Goal: Book appointment/travel/reservation

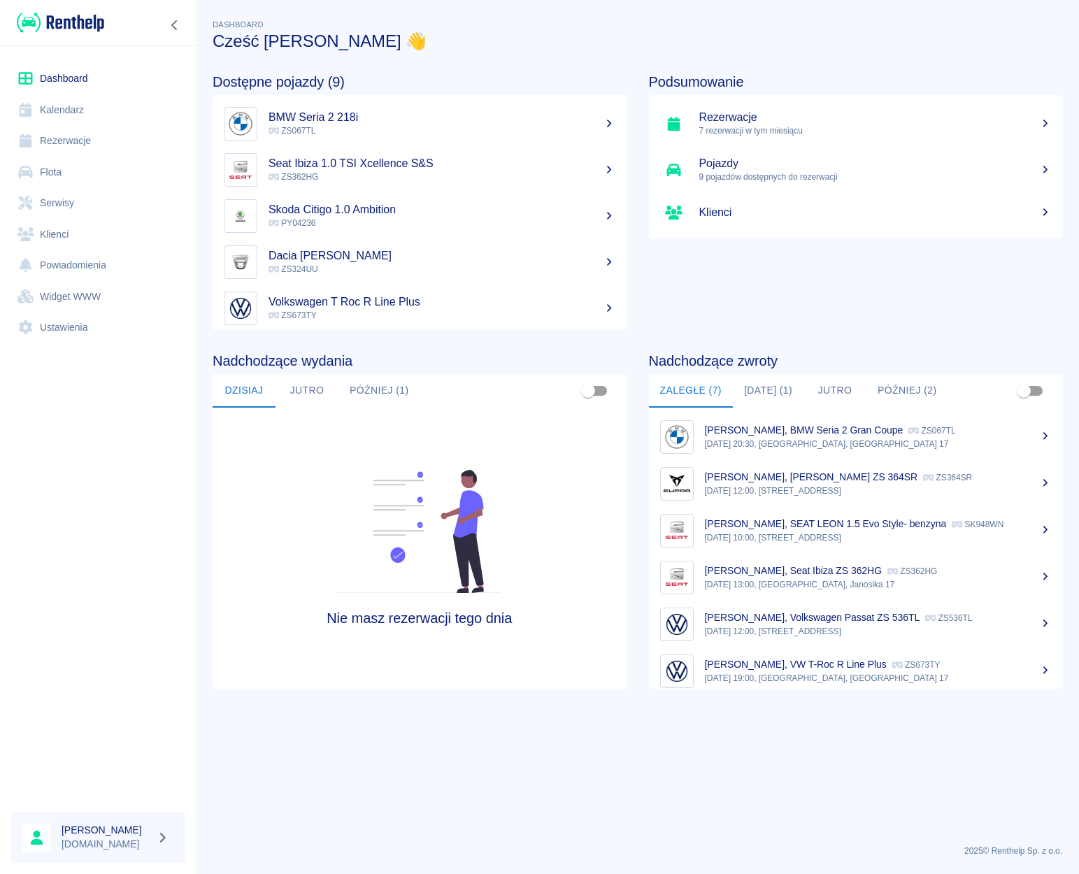
click at [53, 239] on link "Klienci" at bounding box center [98, 234] width 174 height 31
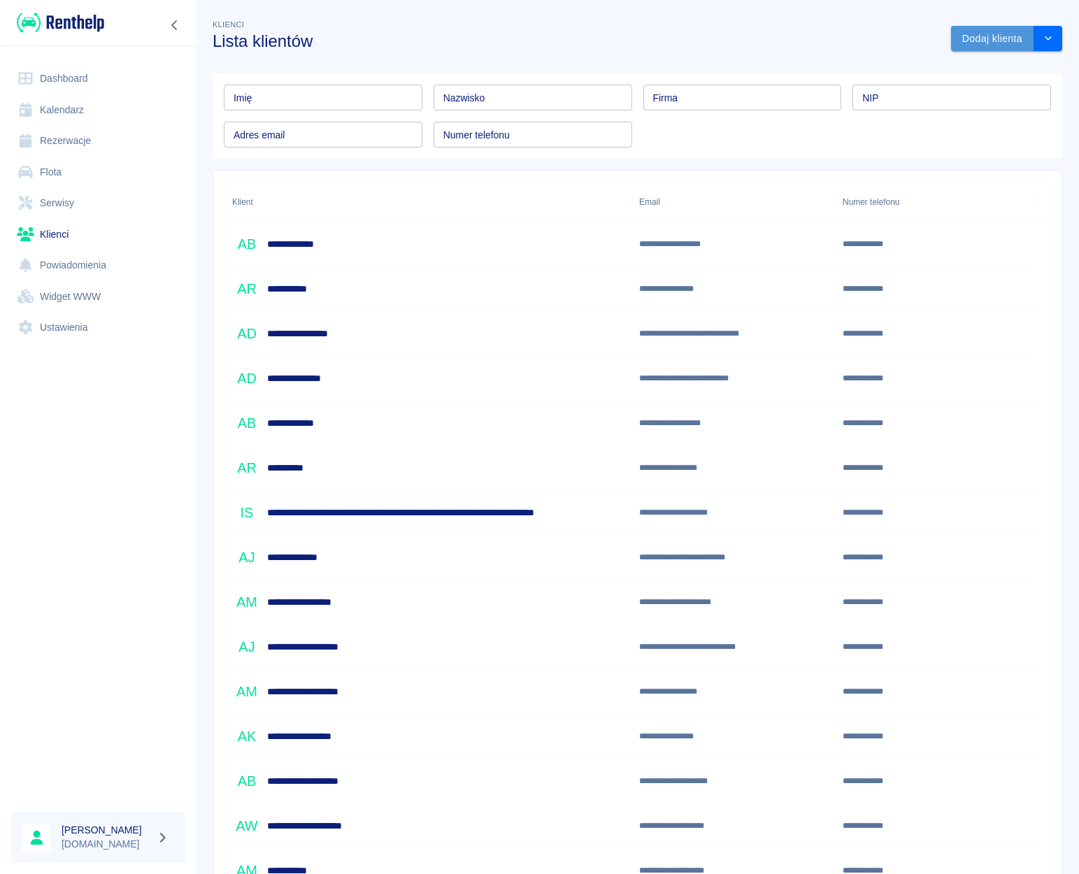
click at [979, 48] on button "Dodaj klienta" at bounding box center [992, 39] width 83 height 26
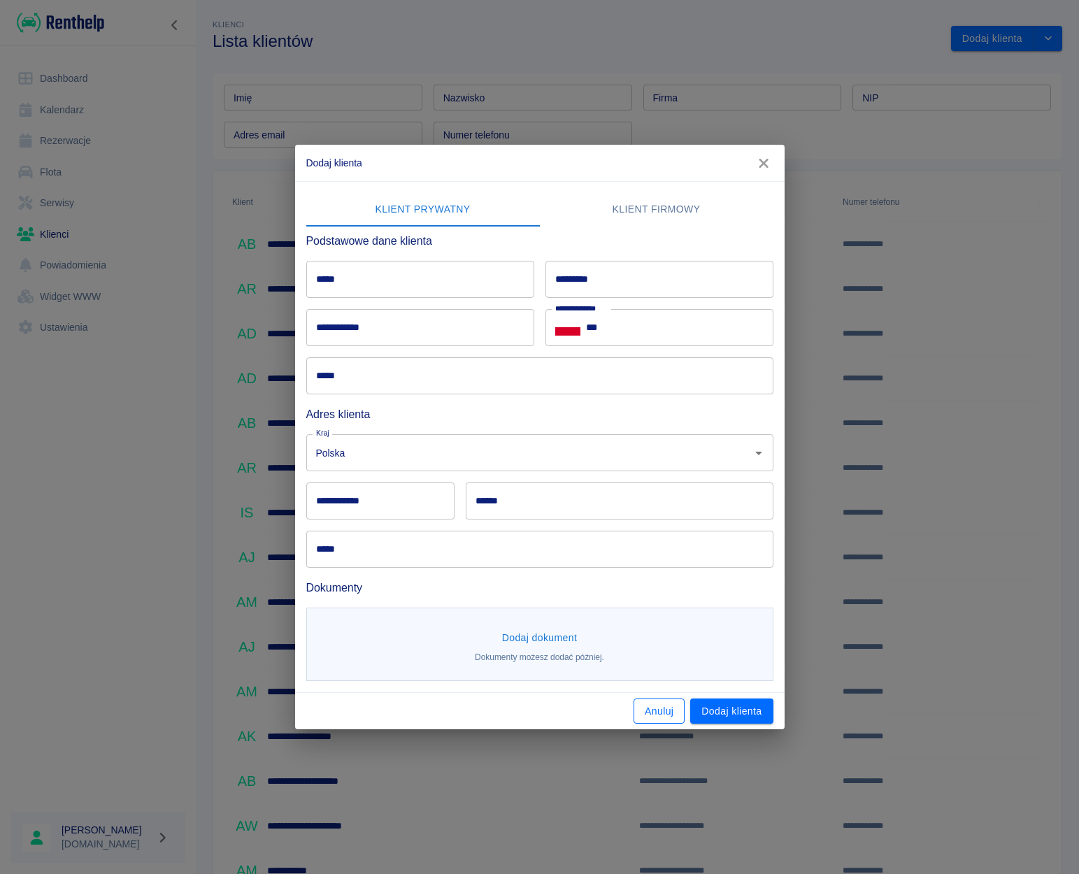
click at [648, 710] on button "Anuluj" at bounding box center [658, 711] width 51 height 26
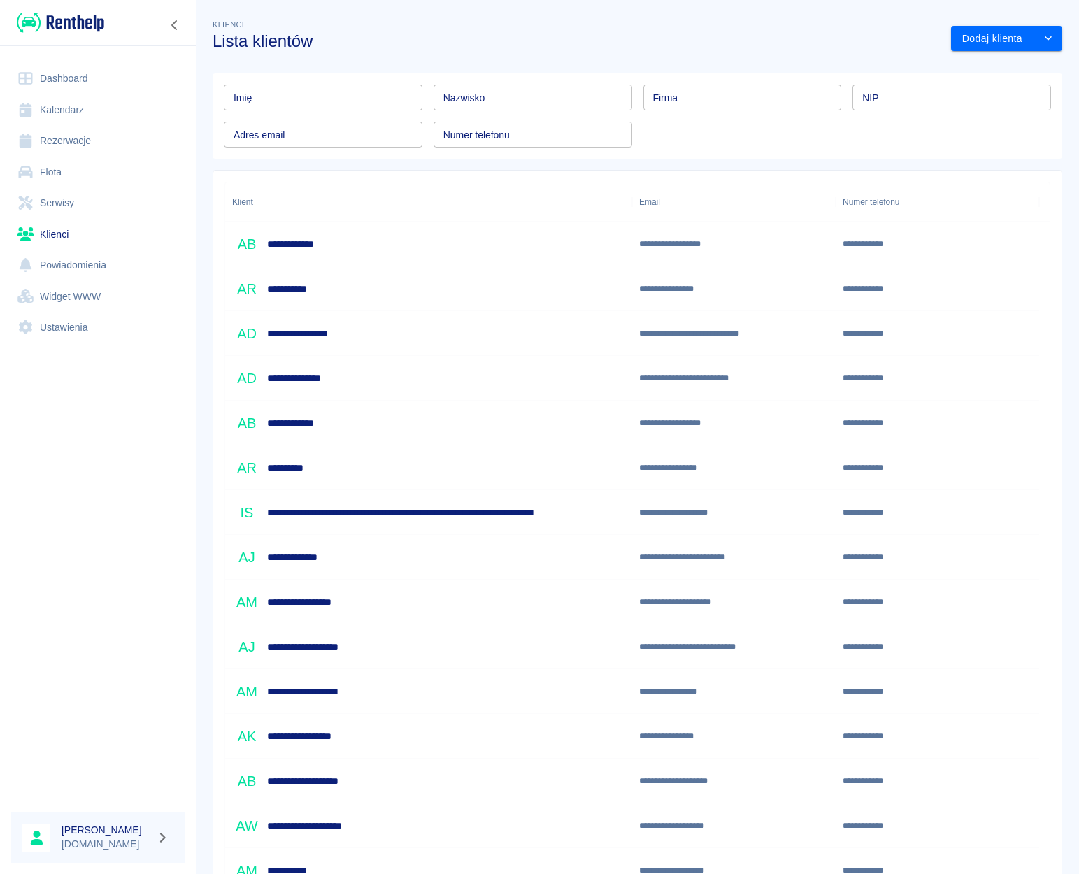
click at [68, 138] on link "Rezerwacje" at bounding box center [98, 140] width 174 height 31
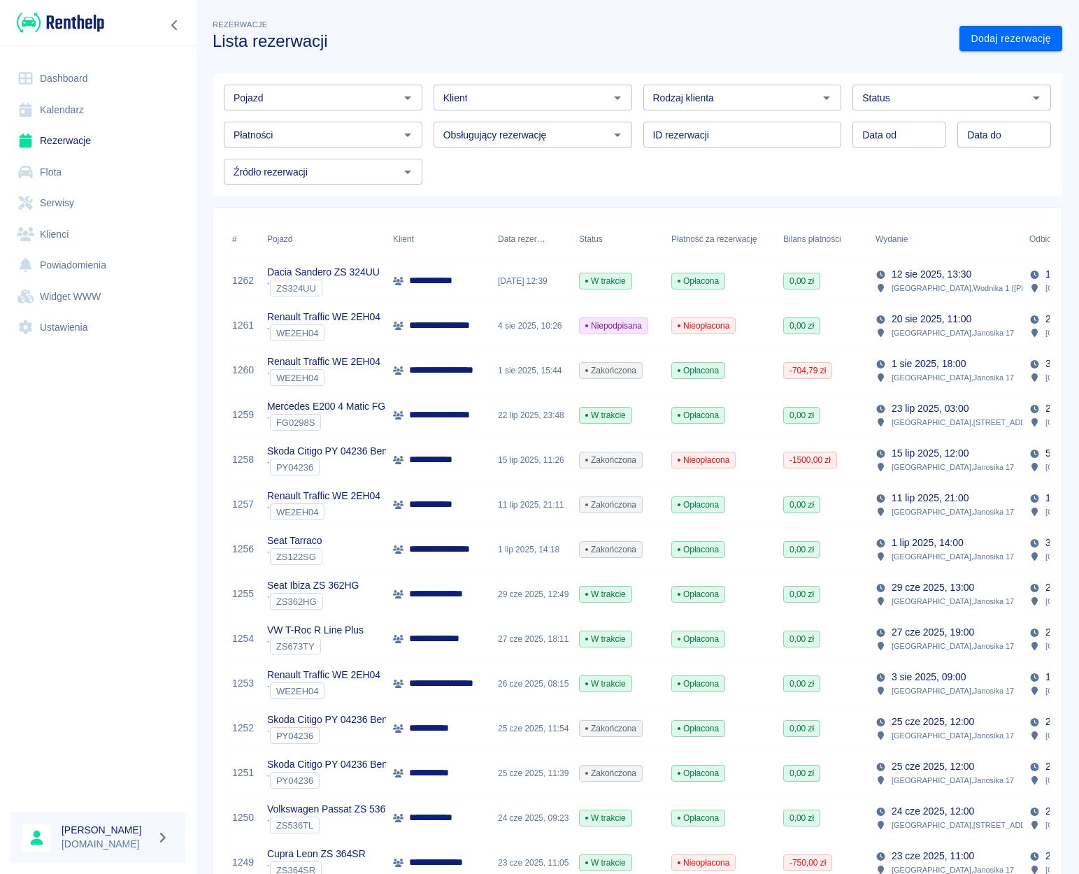
click at [57, 244] on link "Klienci" at bounding box center [98, 234] width 174 height 31
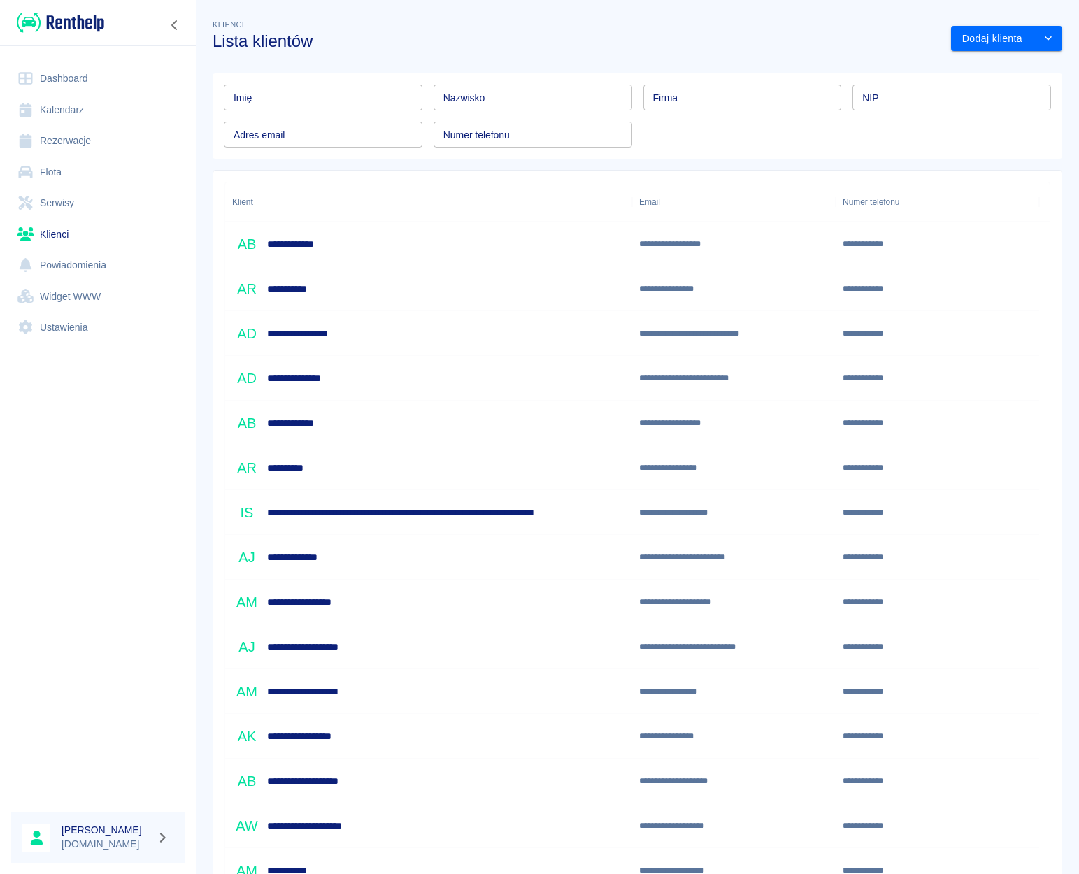
click at [967, 24] on div "Dodaj klienta" at bounding box center [1000, 33] width 122 height 37
click at [966, 30] on button "Dodaj klienta" at bounding box center [992, 39] width 83 height 26
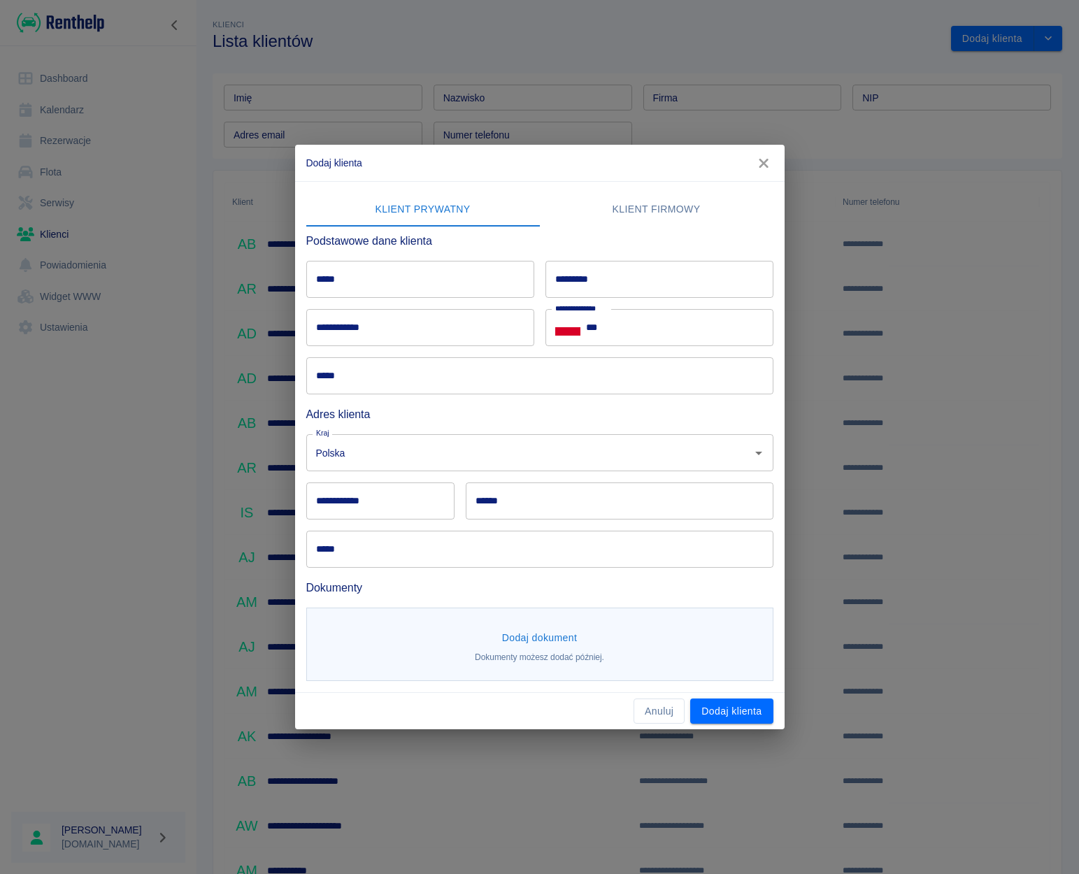
click at [404, 282] on input "*****" at bounding box center [420, 279] width 228 height 37
type input "****"
type input "******"
type input "**********"
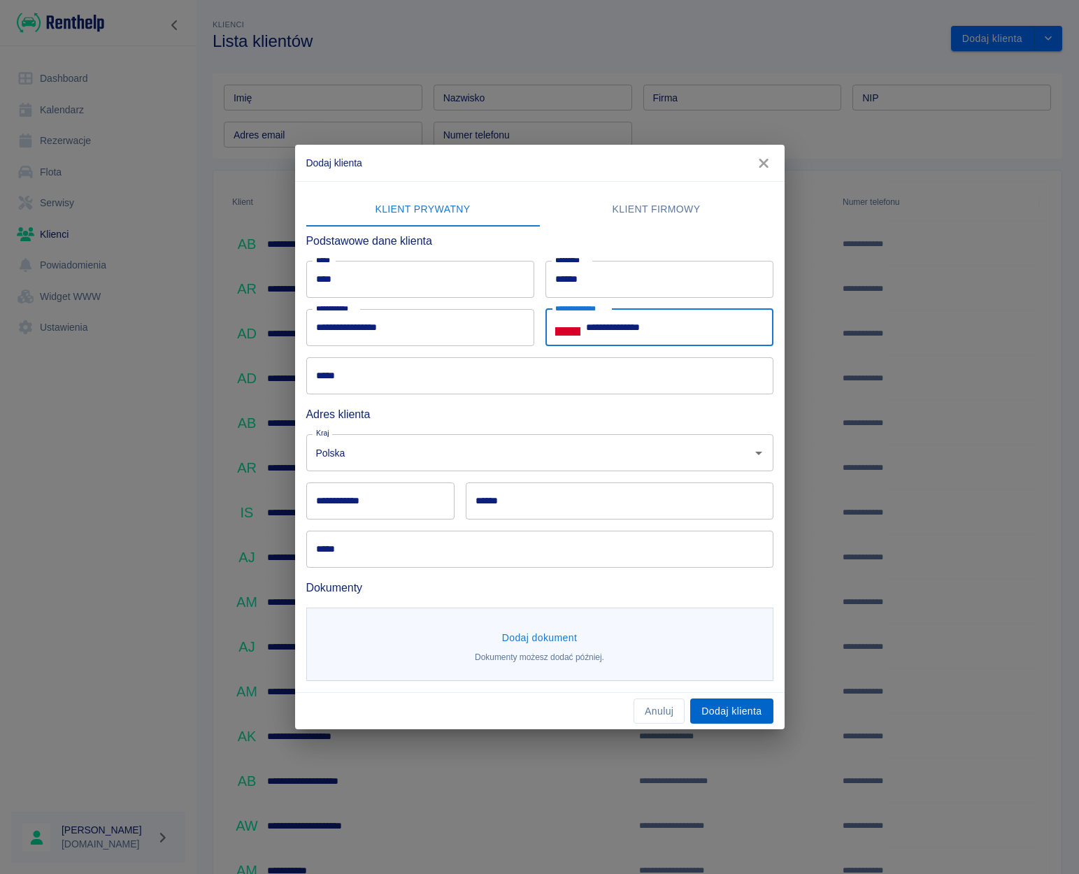
click at [725, 702] on button "Dodaj klienta" at bounding box center [731, 711] width 82 height 26
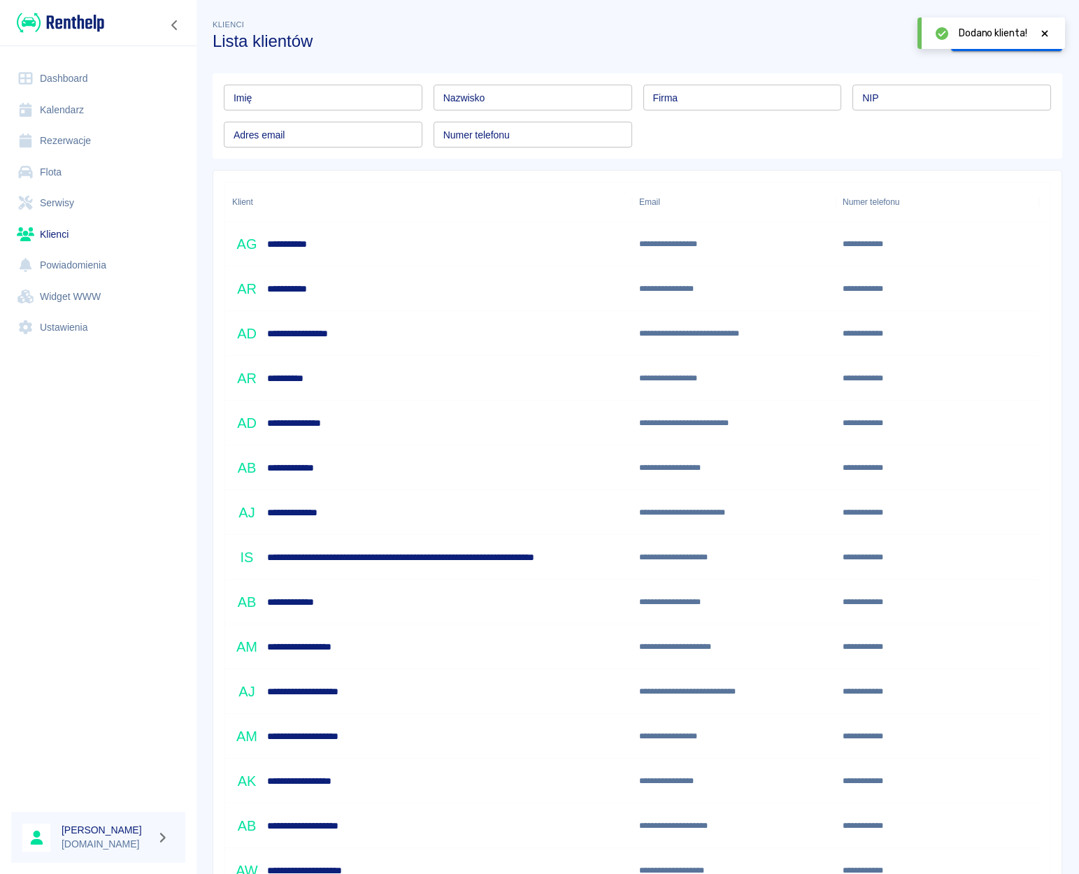
click at [73, 140] on link "Rezerwacje" at bounding box center [98, 140] width 174 height 31
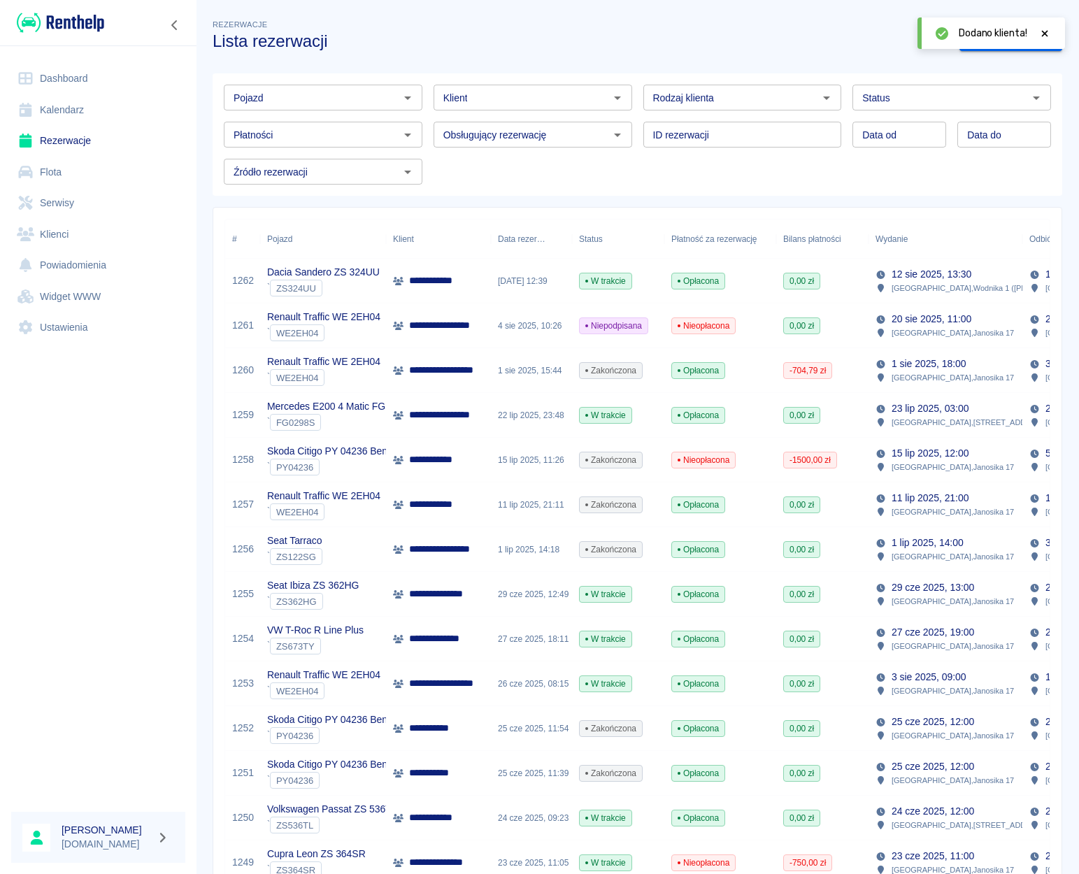
click at [1040, 34] on icon at bounding box center [1044, 34] width 13 height 10
click at [1000, 40] on link "Dodaj rezerwację" at bounding box center [1010, 39] width 103 height 26
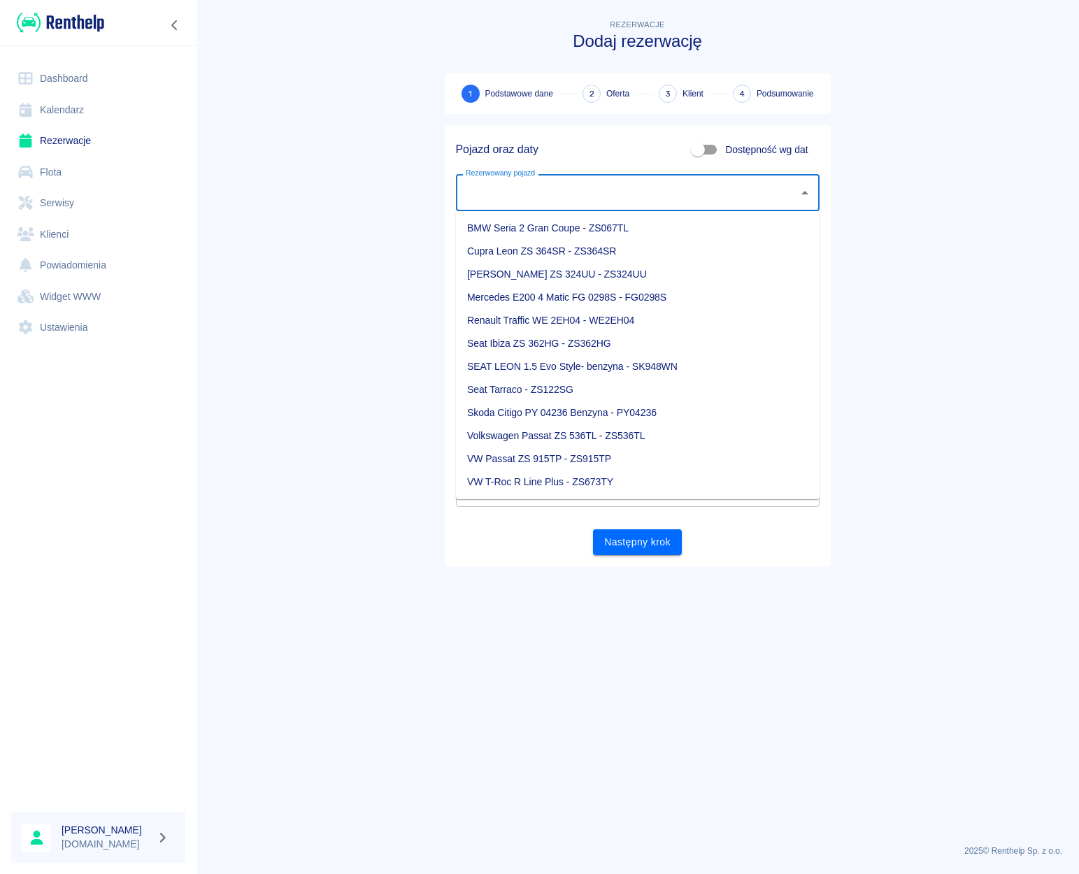
click at [554, 190] on input "Rezerwowany pojazd" at bounding box center [627, 192] width 330 height 24
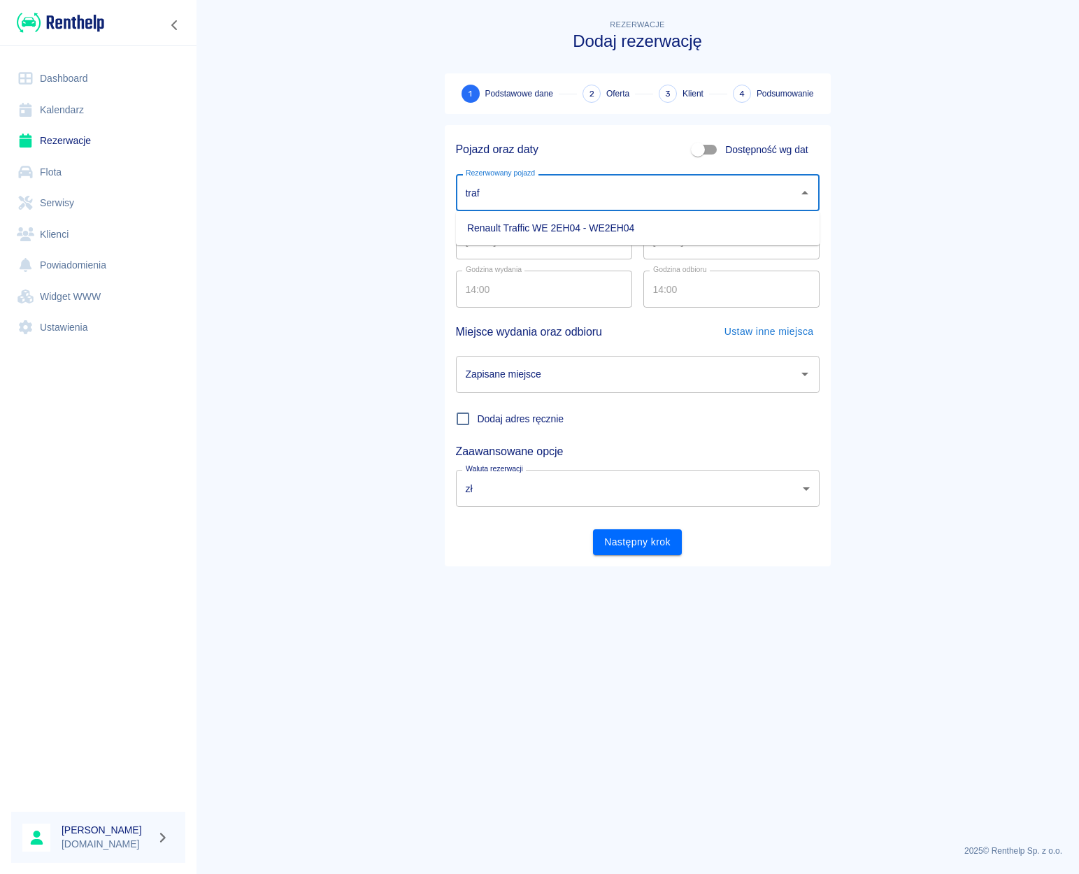
click at [601, 222] on li "Renault Traffic WE 2EH04 - WE2EH04" at bounding box center [637, 228] width 363 height 23
type input "Renault Traffic WE 2EH04 - WE2EH04"
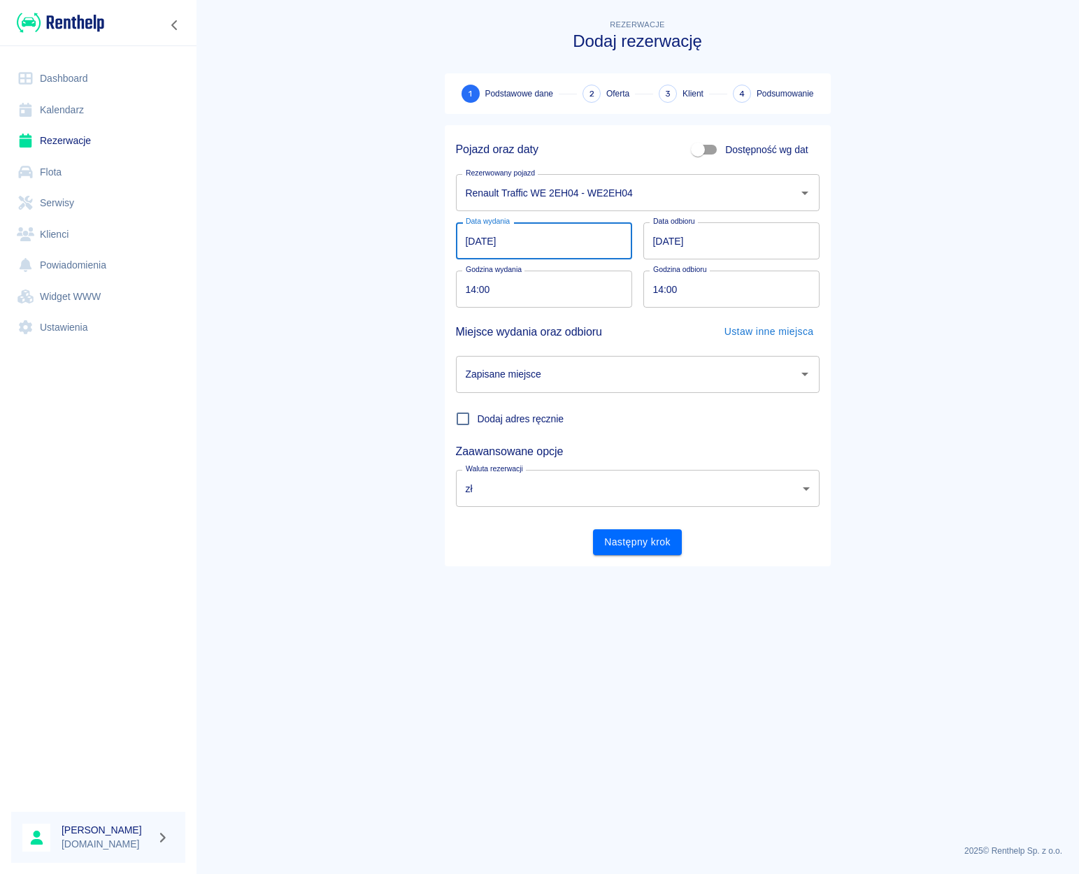
click at [570, 236] on input "[DATE]" at bounding box center [544, 240] width 176 height 37
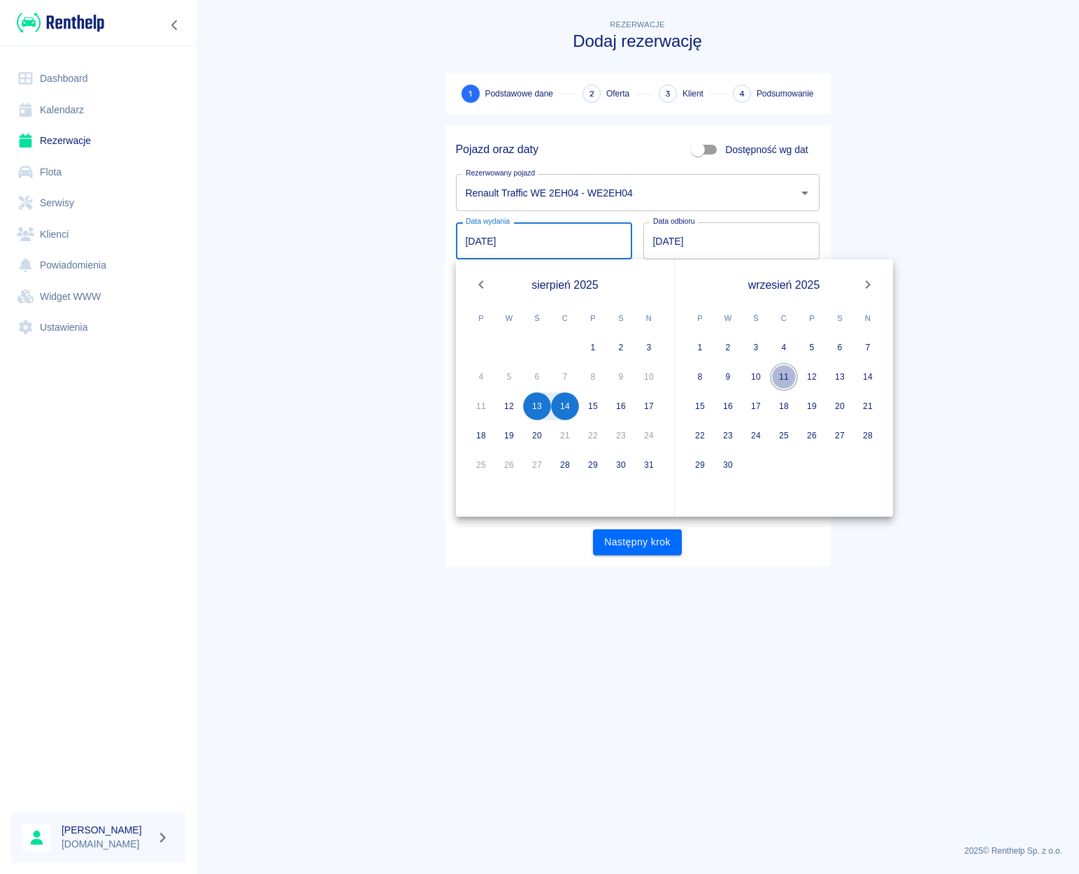
click at [785, 379] on button "11" at bounding box center [784, 377] width 28 height 28
type input "[DATE]"
type input "DD.MM.YYYY"
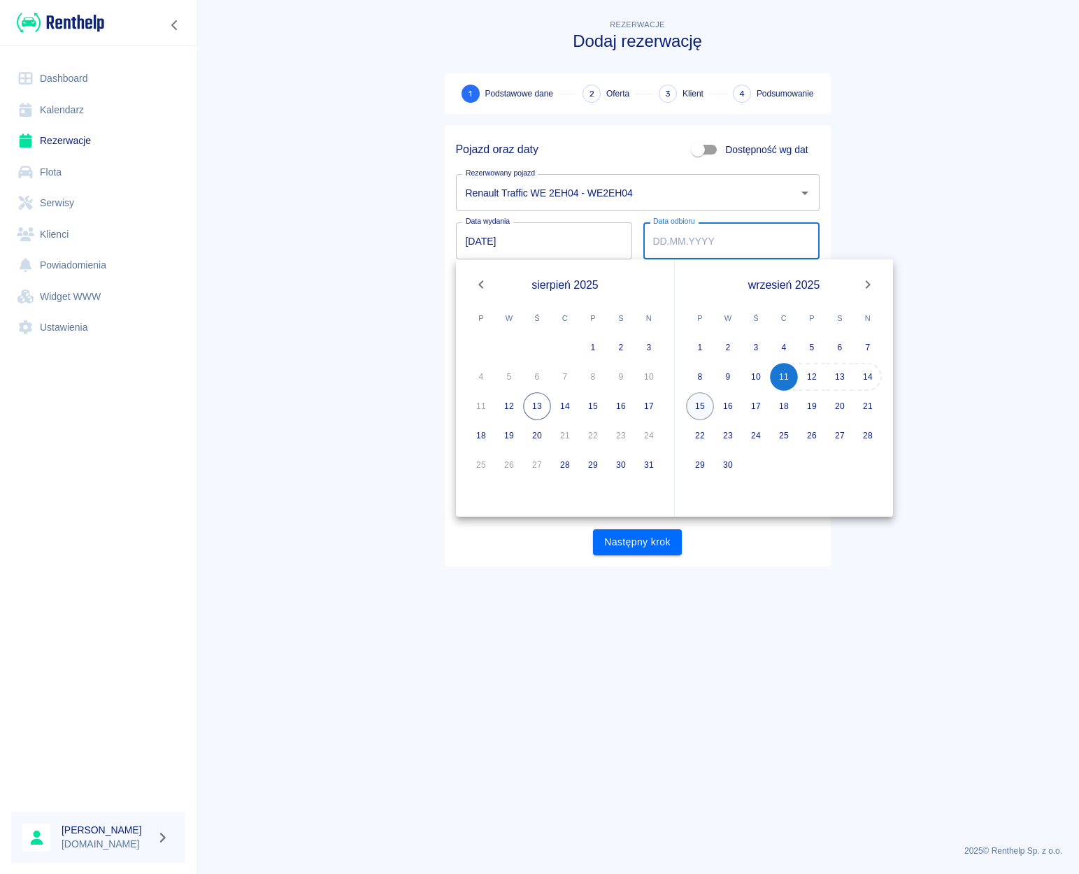
click at [700, 403] on button "15" at bounding box center [700, 406] width 28 height 28
type input "[DATE]"
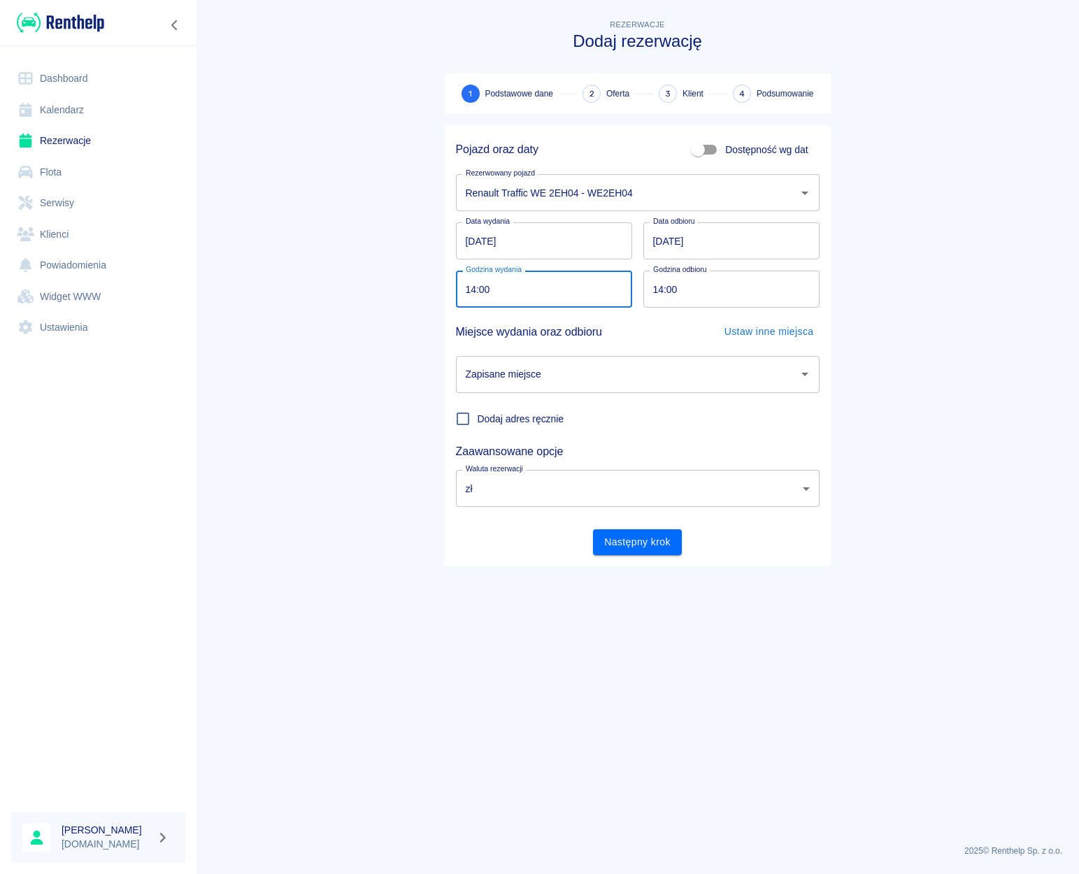
drag, startPoint x: 475, startPoint y: 292, endPoint x: 445, endPoint y: 284, distance: 31.0
click at [456, 284] on input "14:00" at bounding box center [539, 289] width 166 height 37
type input "09:00"
drag, startPoint x: 663, startPoint y: 293, endPoint x: 643, endPoint y: 290, distance: 19.8
click at [643, 290] on input "14:00" at bounding box center [726, 289] width 166 height 37
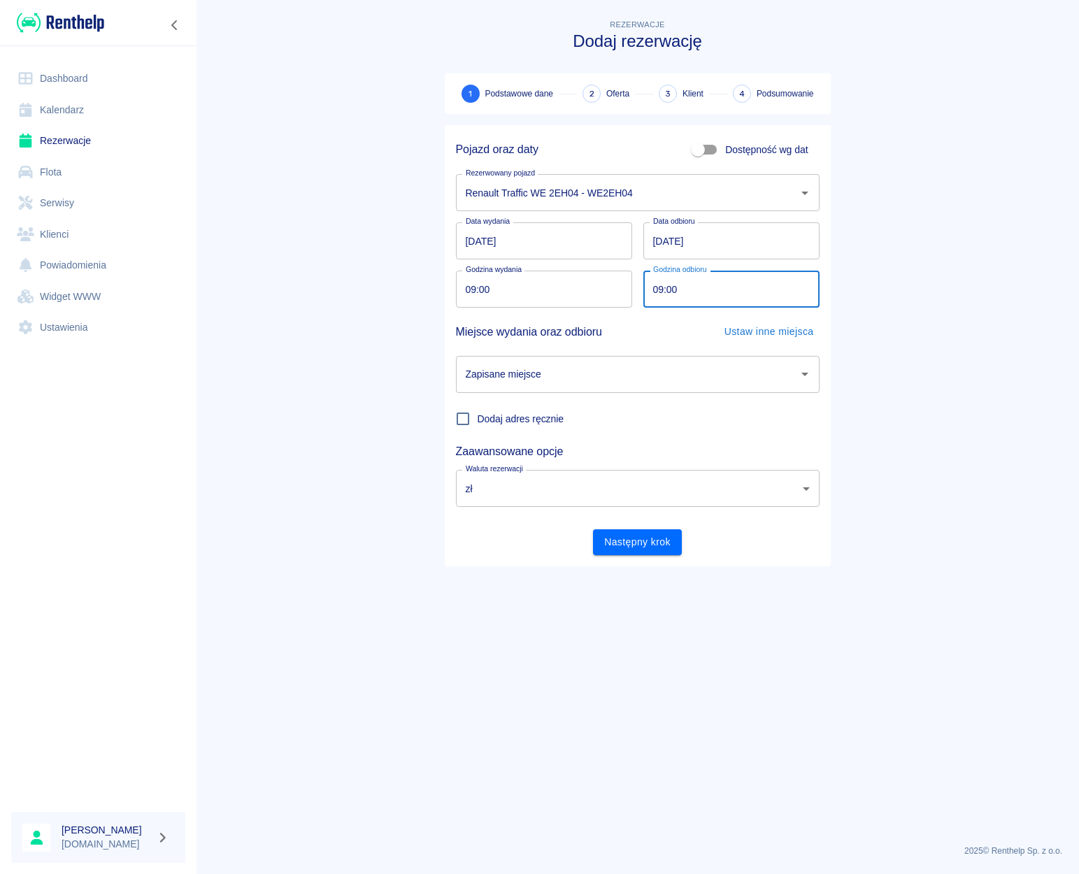
type input "09:00"
click at [588, 380] on input "Zapisane miejsce" at bounding box center [627, 374] width 330 height 24
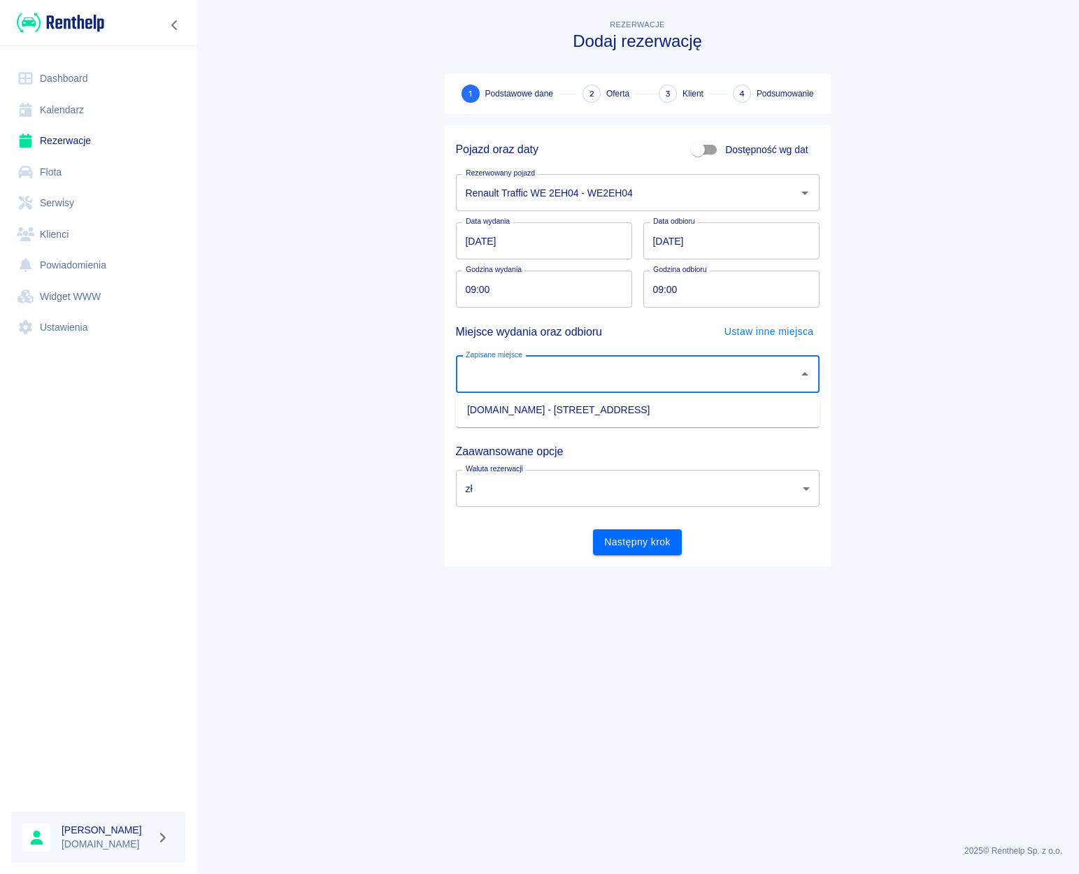
click at [545, 403] on li "[DOMAIN_NAME] - [STREET_ADDRESS]" at bounding box center [637, 409] width 363 height 23
type input "[DOMAIN_NAME] - [STREET_ADDRESS]"
click at [631, 551] on button "Następny krok" at bounding box center [637, 542] width 89 height 26
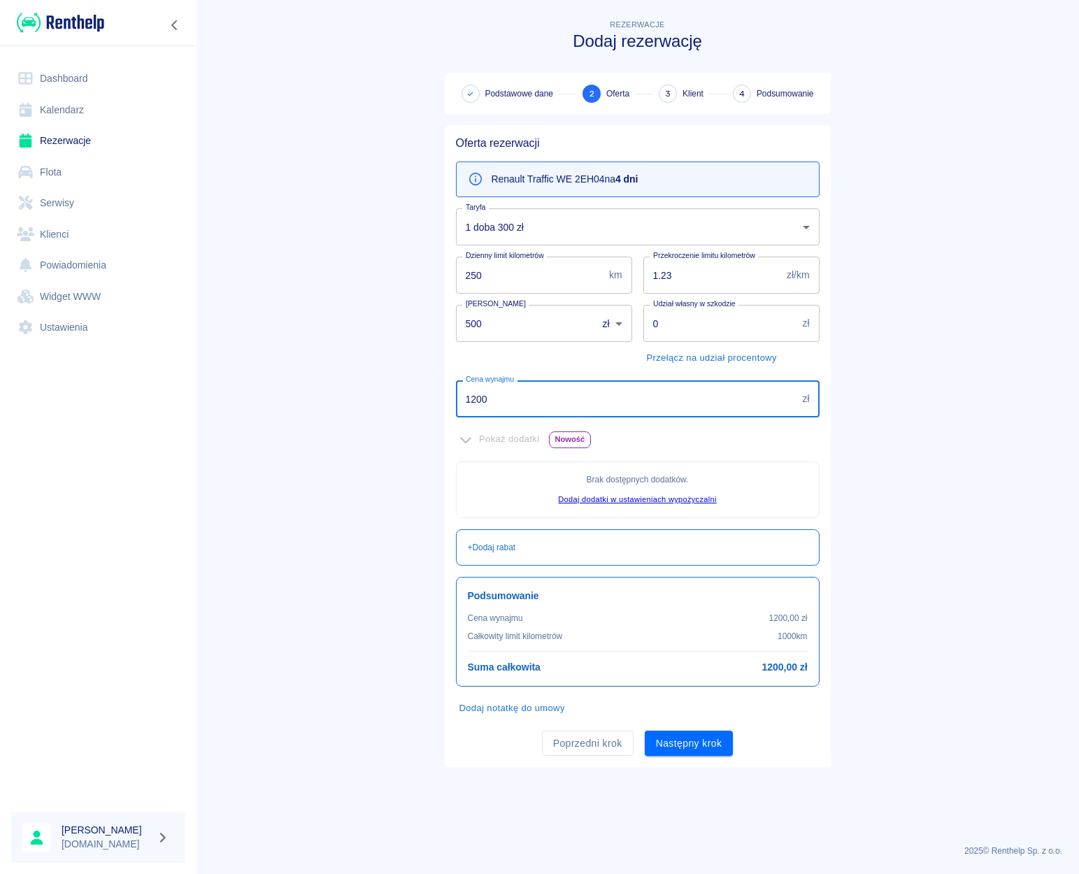
drag, startPoint x: 496, startPoint y: 401, endPoint x: 432, endPoint y: 401, distance: 64.3
click at [456, 401] on input "1200" at bounding box center [626, 398] width 341 height 37
type input "16"
click at [494, 233] on body "Używamy plików Cookies, by zapewnić Ci najlepsze możliwe doświadczenie. Aby dow…" at bounding box center [539, 437] width 1079 height 874
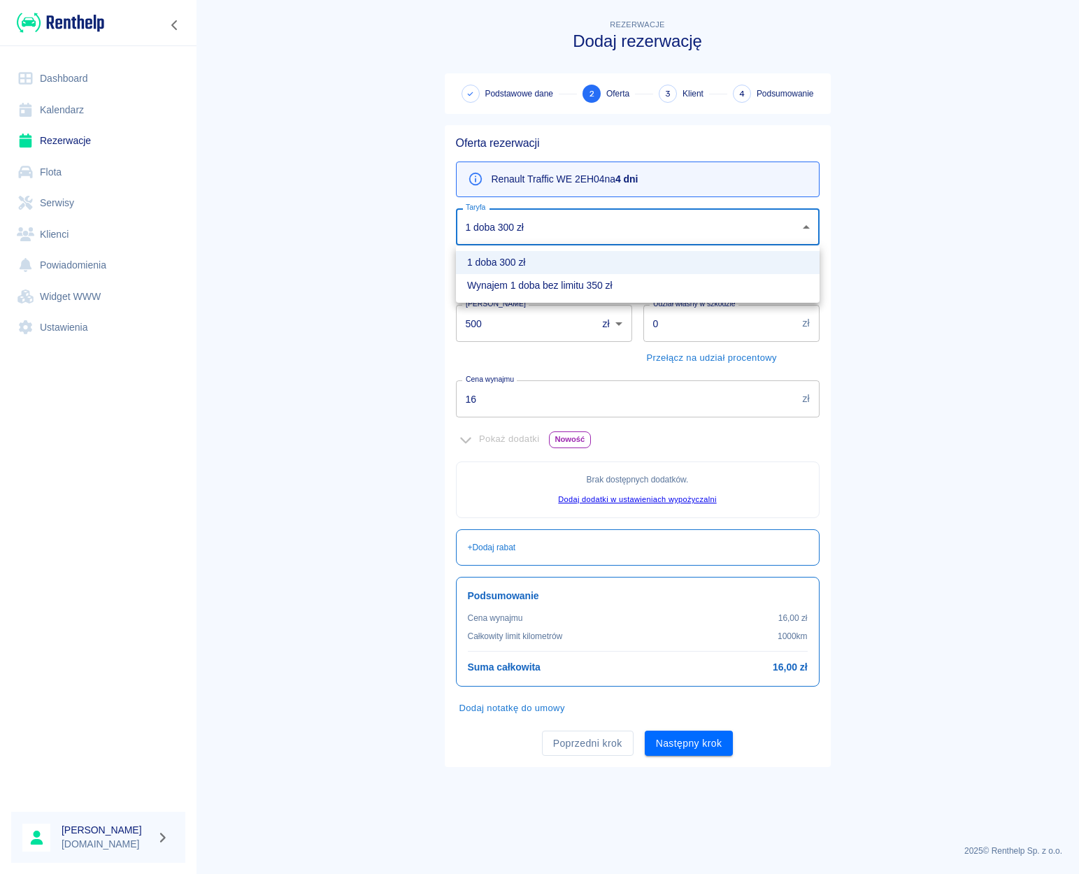
click at [495, 279] on li "Wynajem 1 doba bez limitu 350 zł" at bounding box center [637, 285] width 363 height 23
type input "041d3aed-0a7a-4d48-ba66-4856e29dacd9"
type input "1000"
type input "5000"
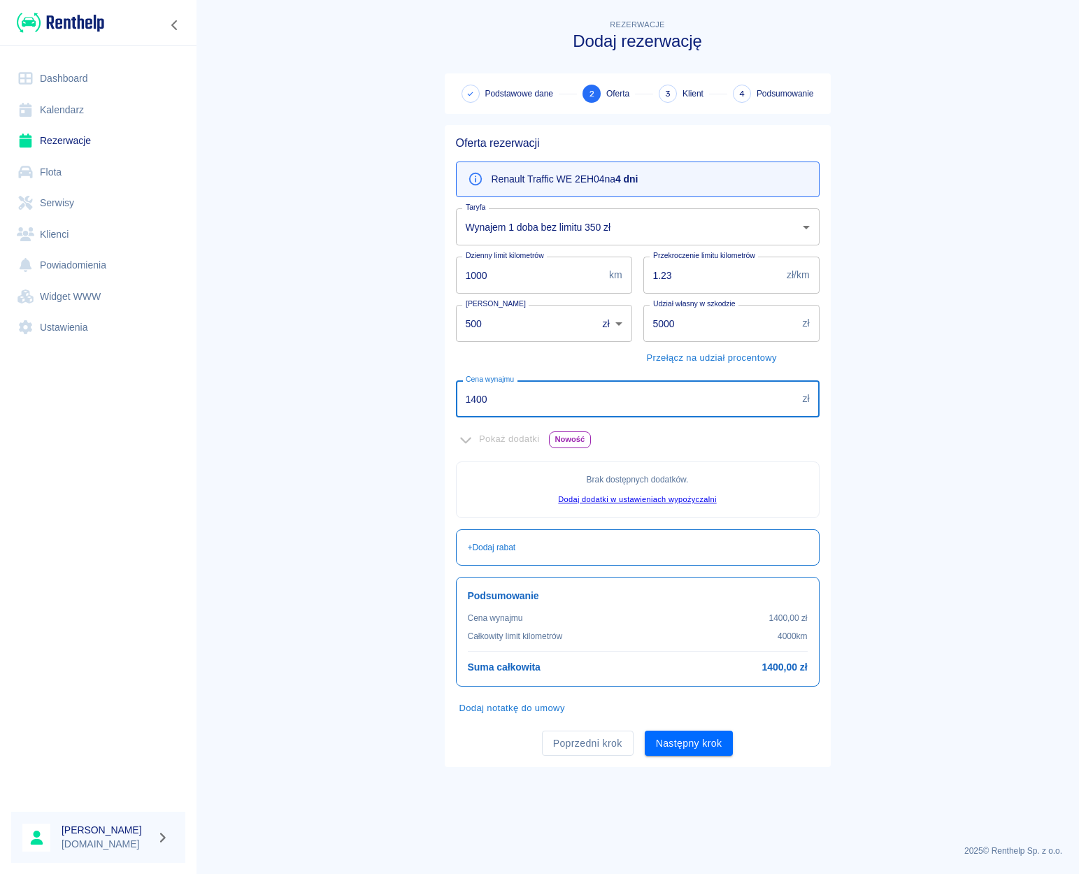
drag, startPoint x: 503, startPoint y: 402, endPoint x: 403, endPoint y: 389, distance: 100.7
click at [456, 389] on input "1400" at bounding box center [626, 398] width 341 height 37
type input "1600"
click at [328, 387] on main "Rezerwacje Dodaj rezerwację Podstawowe dane 2 Oferta 3 Klient 4 Podsumowanie Of…" at bounding box center [637, 425] width 883 height 816
drag, startPoint x: 507, startPoint y: 329, endPoint x: 453, endPoint y: 325, distance: 54.7
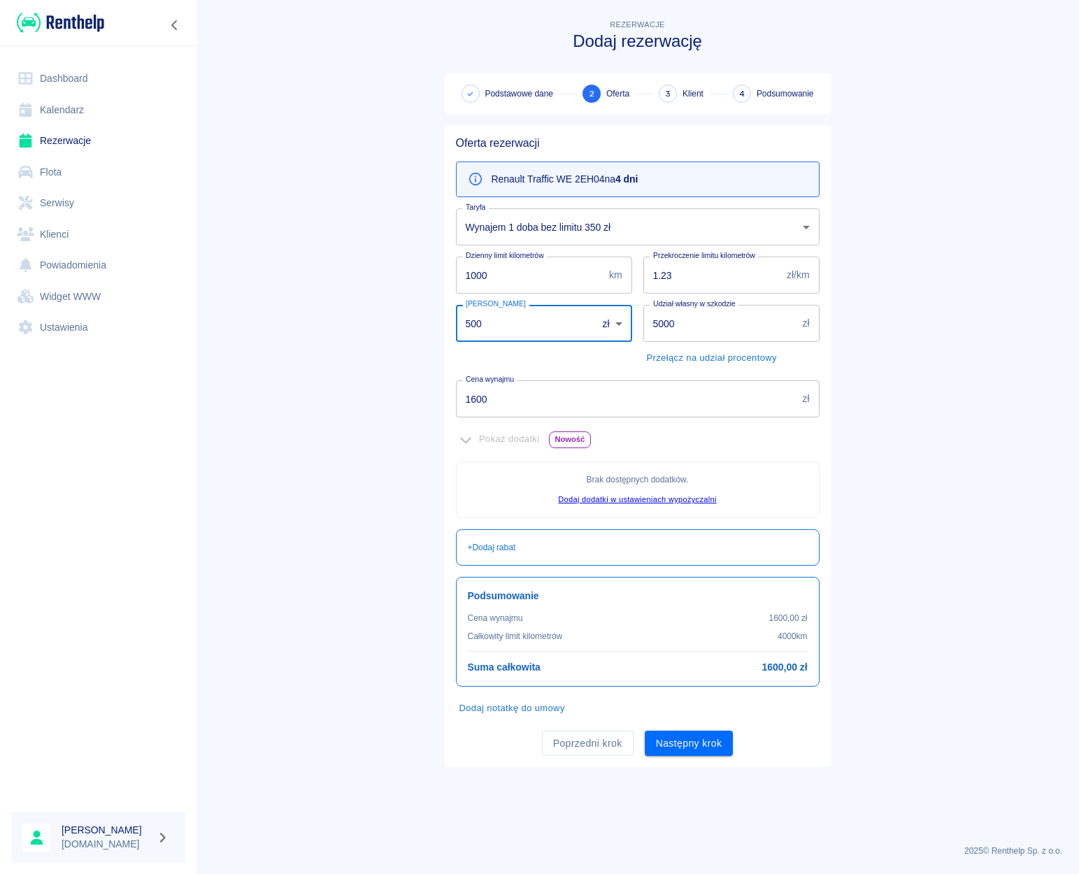
click at [456, 325] on input "500" at bounding box center [521, 323] width 131 height 37
type input "0"
click at [435, 314] on div "Oferta rezerwacji Renault Traffic WE 2EH04 na 4 dni Taryfa Wynajem 1 doba bez l…" at bounding box center [631, 440] width 397 height 653
click at [467, 550] on div "+ Dodaj rabat" at bounding box center [637, 547] width 363 height 36
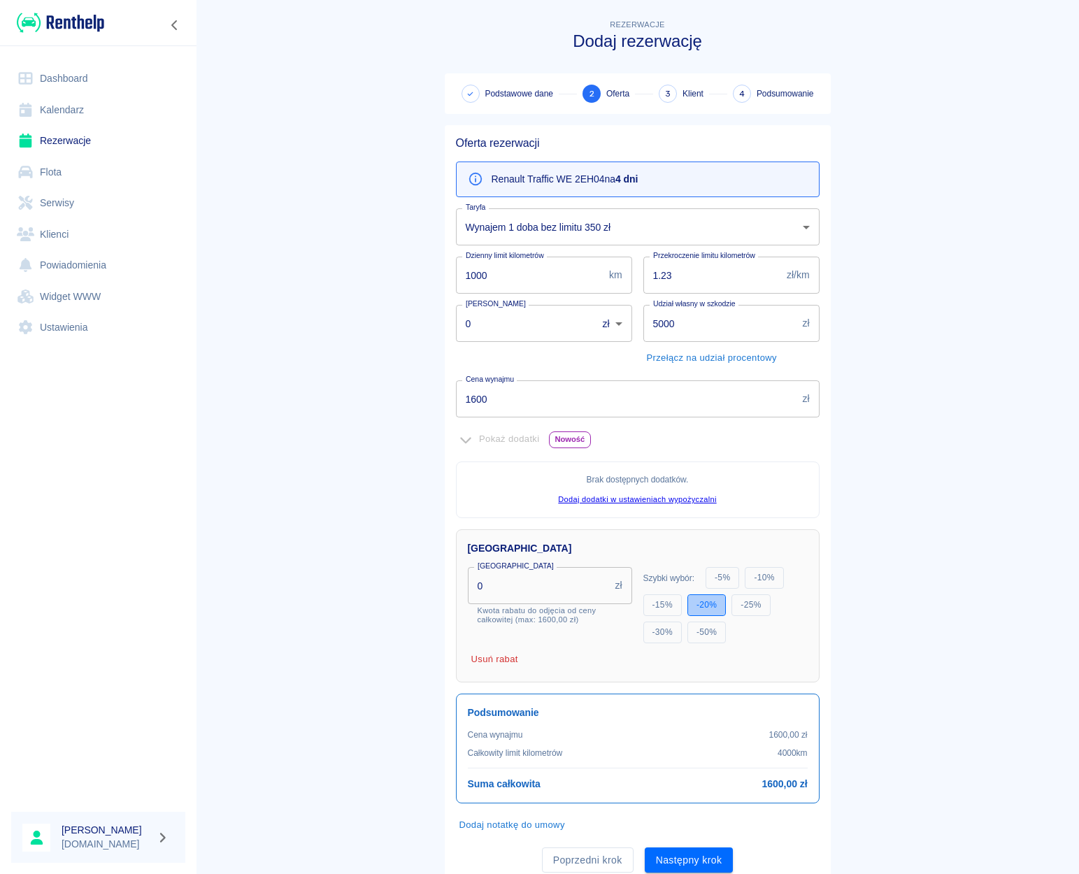
click at [699, 607] on button "- 20 %" at bounding box center [706, 605] width 38 height 22
type input "320"
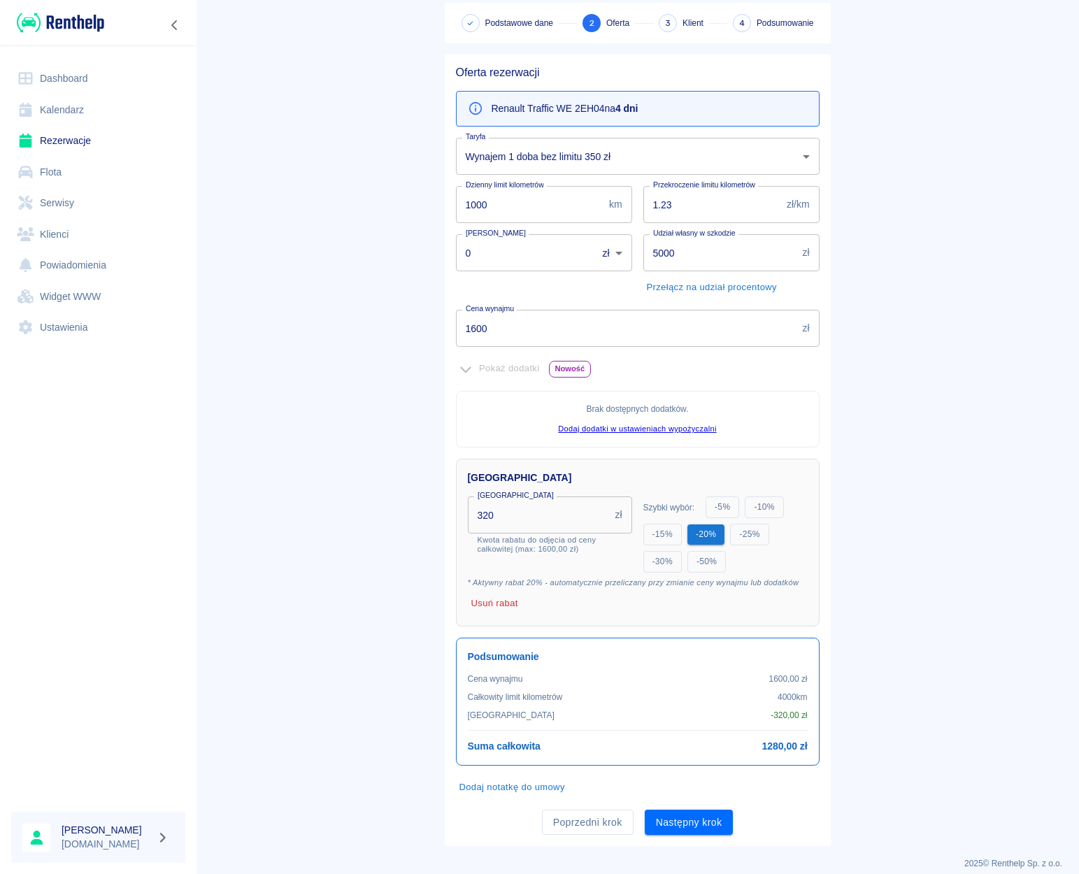
scroll to position [83, 0]
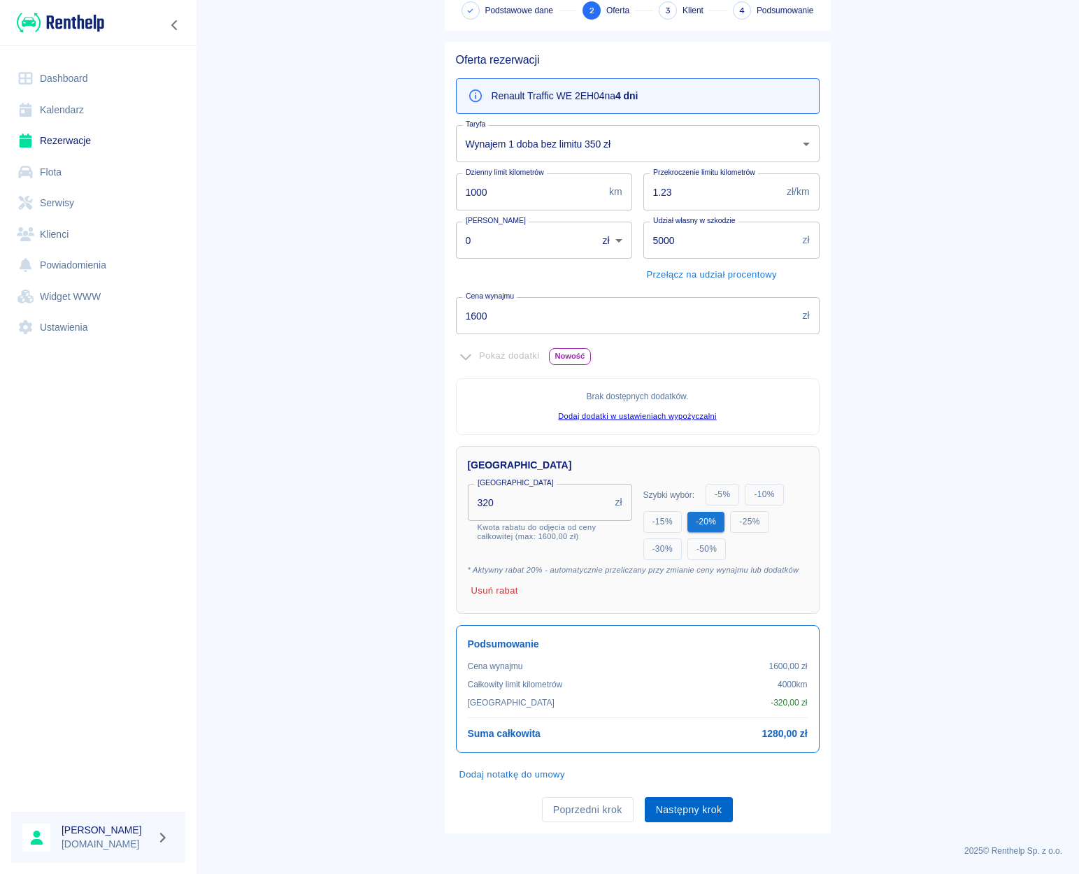
click at [694, 814] on button "Następny krok" at bounding box center [688, 810] width 89 height 26
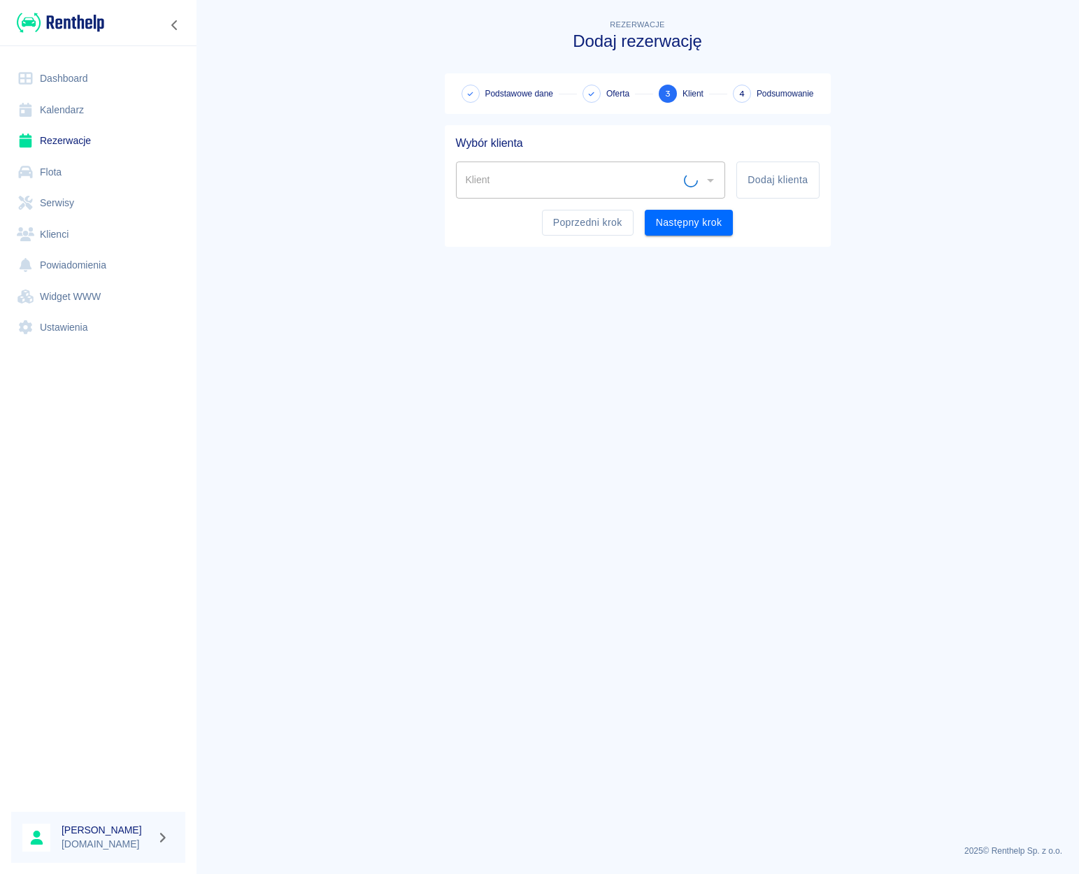
scroll to position [0, 0]
click at [607, 194] on div "Klient" at bounding box center [591, 179] width 270 height 37
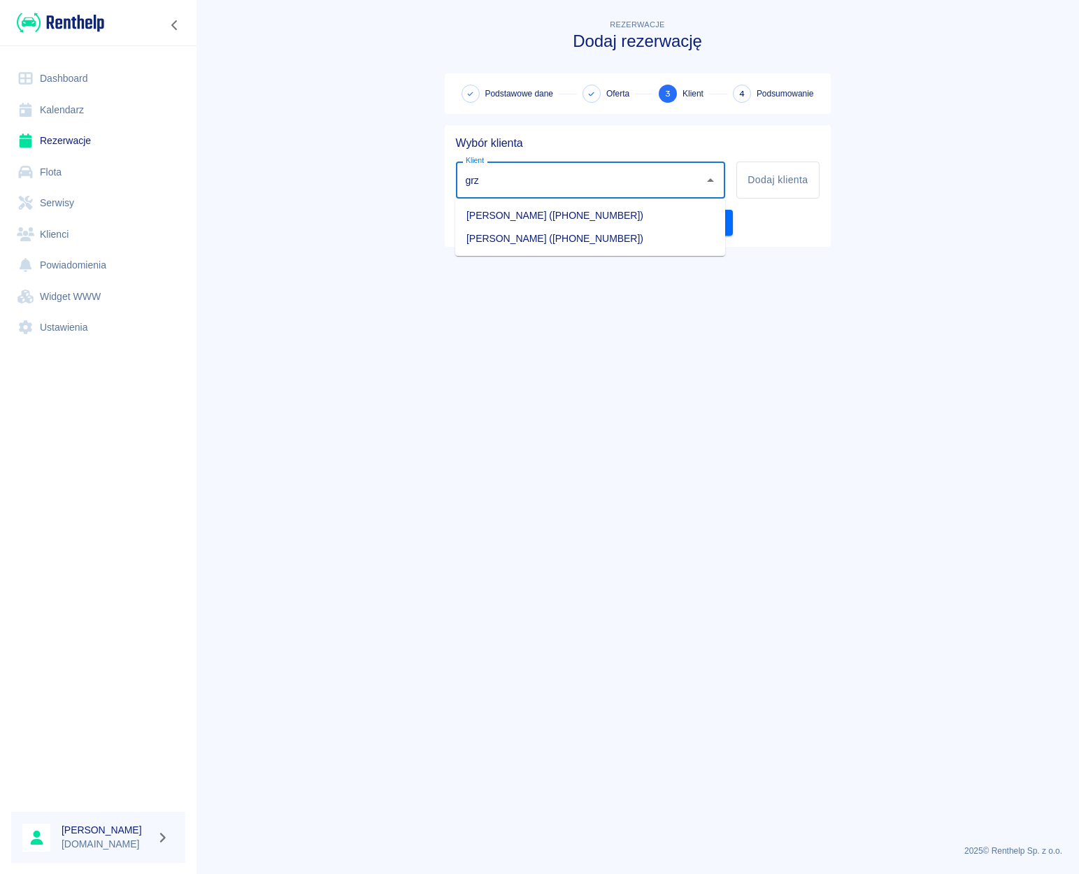
click at [500, 209] on li "[PERSON_NAME] ([PHONE_NUMBER])" at bounding box center [590, 215] width 270 height 23
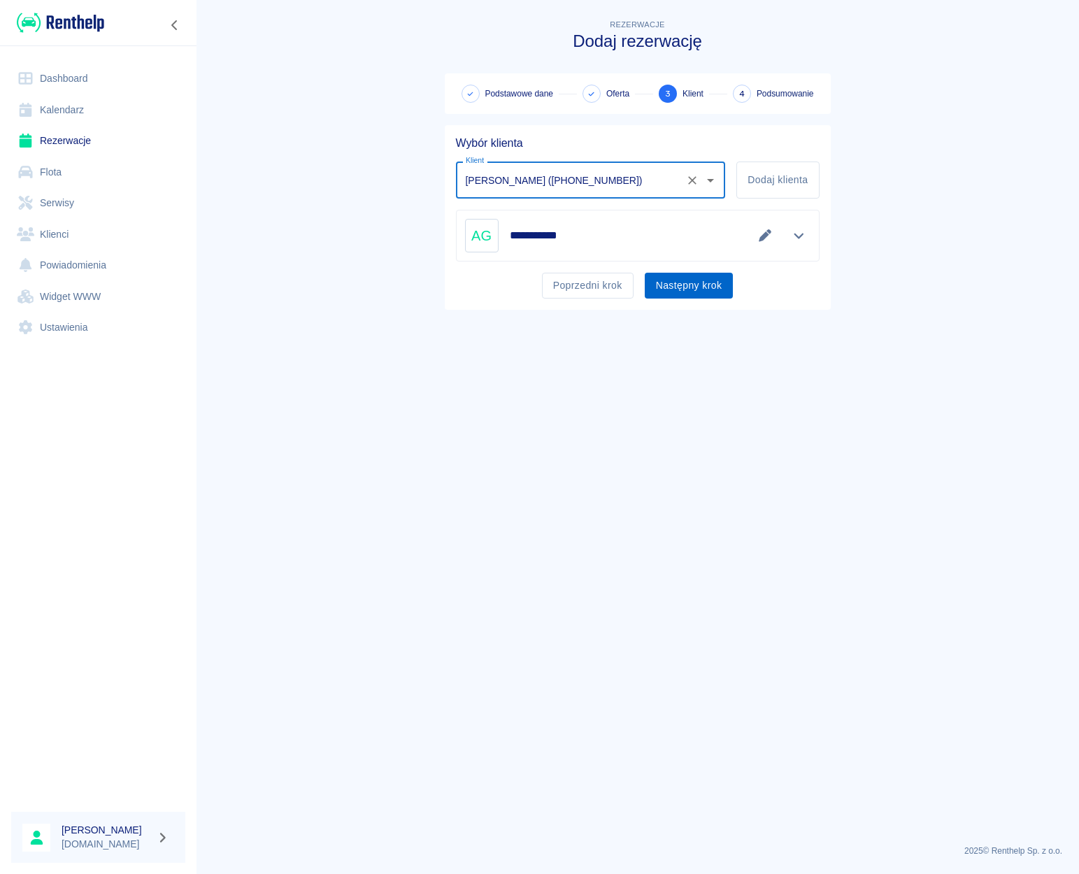
type input "[PERSON_NAME] ([PHONE_NUMBER])"
click at [665, 277] on button "Następny krok" at bounding box center [688, 286] width 89 height 26
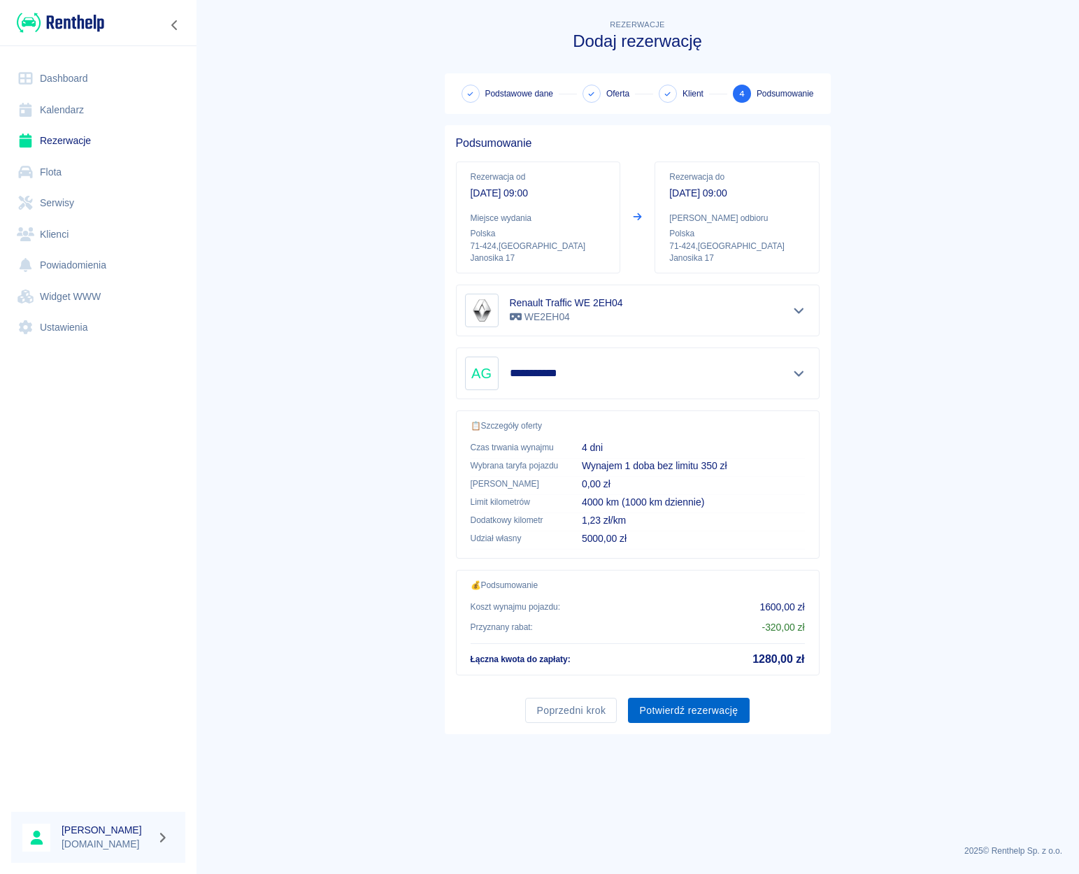
click at [692, 705] on button "Potwierdź rezerwację" at bounding box center [688, 711] width 121 height 26
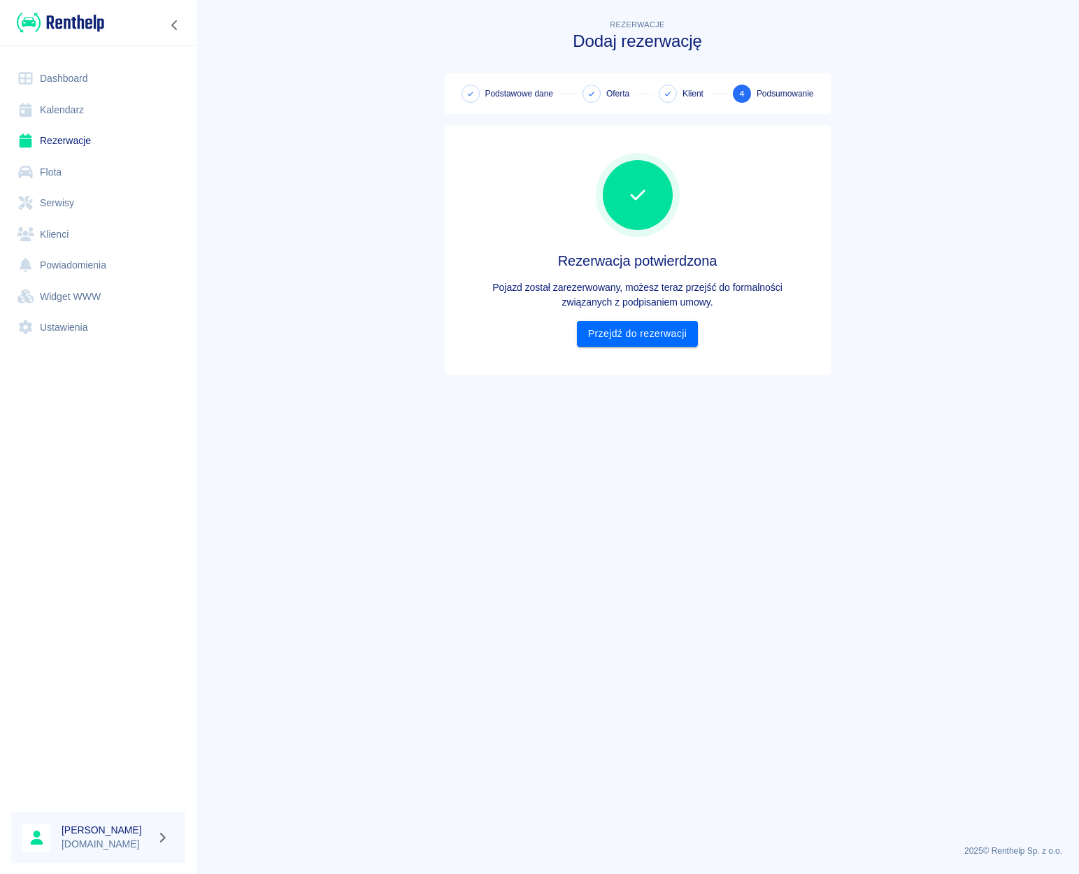
click at [74, 174] on link "Flota" at bounding box center [98, 172] width 174 height 31
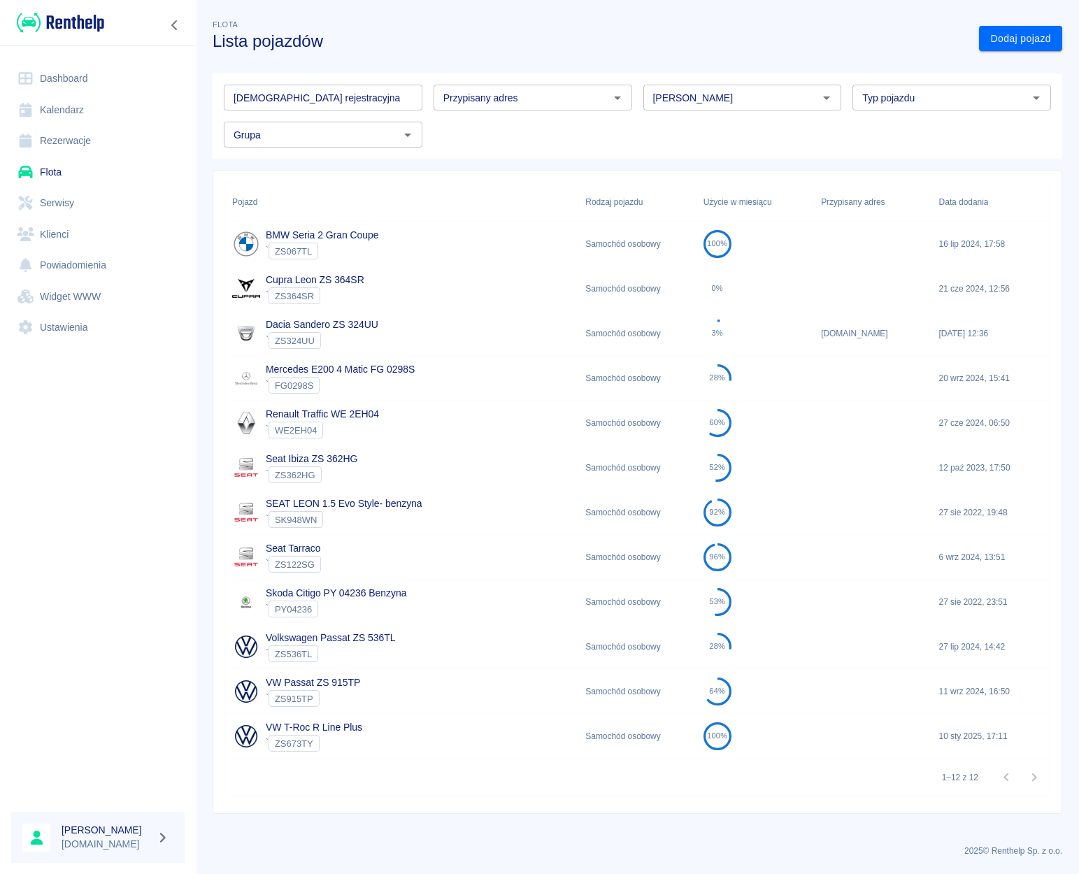
click at [381, 422] on div "Renault Traffic WE 2EH04 ` WE2EH04" at bounding box center [401, 423] width 353 height 45
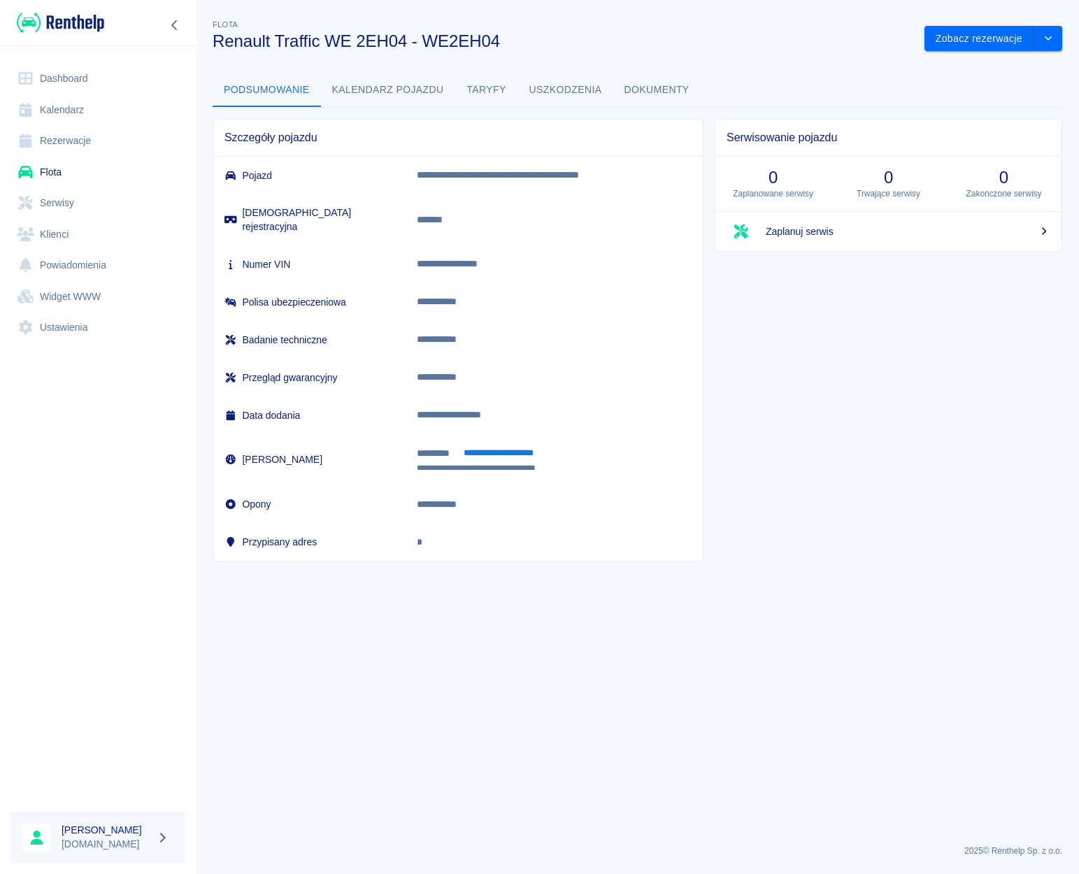
click at [488, 88] on button "Taryfy" at bounding box center [486, 90] width 63 height 34
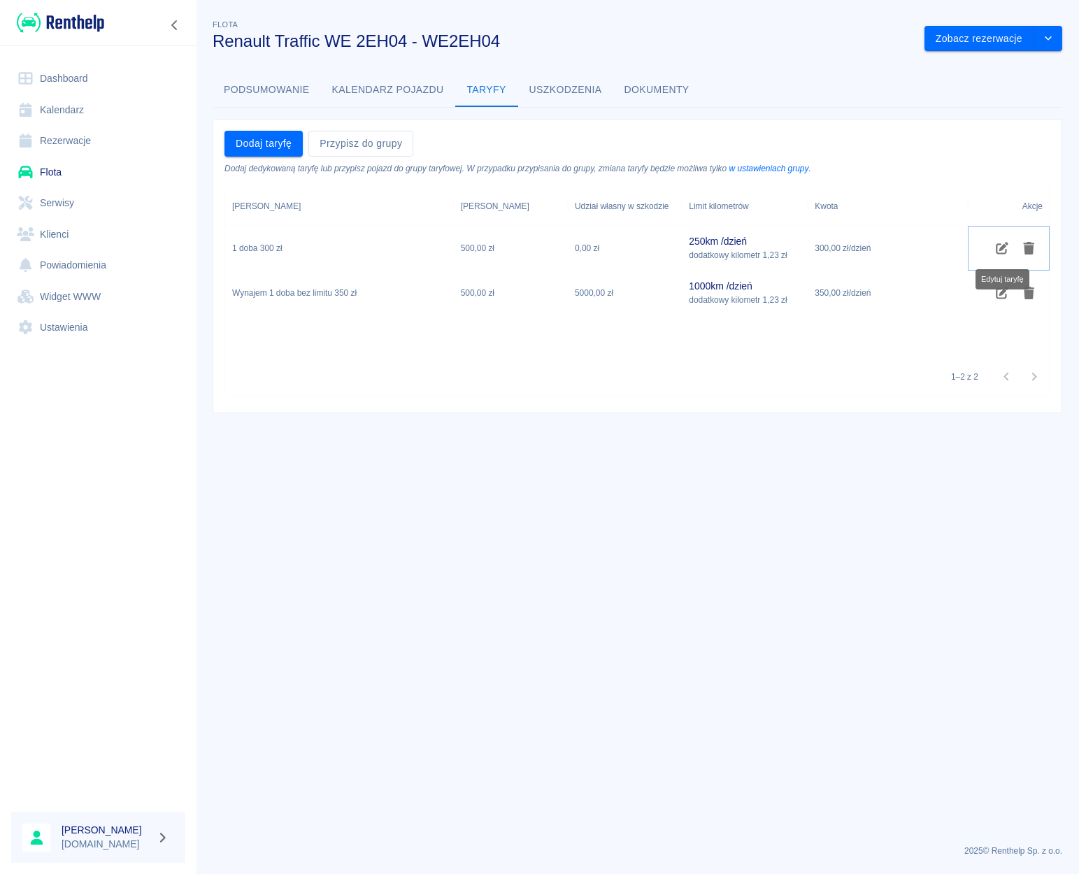
click at [1000, 247] on icon "Edytuj taryfę" at bounding box center [1002, 248] width 16 height 13
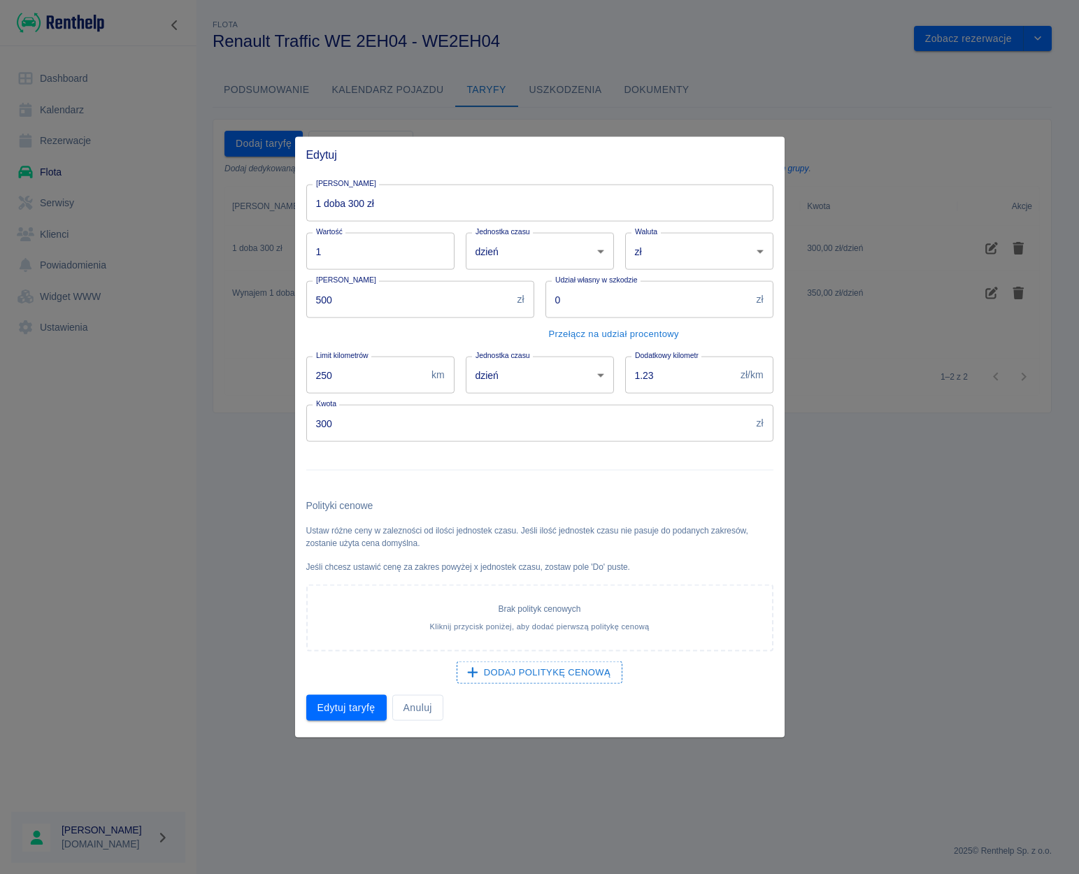
click at [396, 210] on input "1 doba 300 zł" at bounding box center [539, 203] width 467 height 37
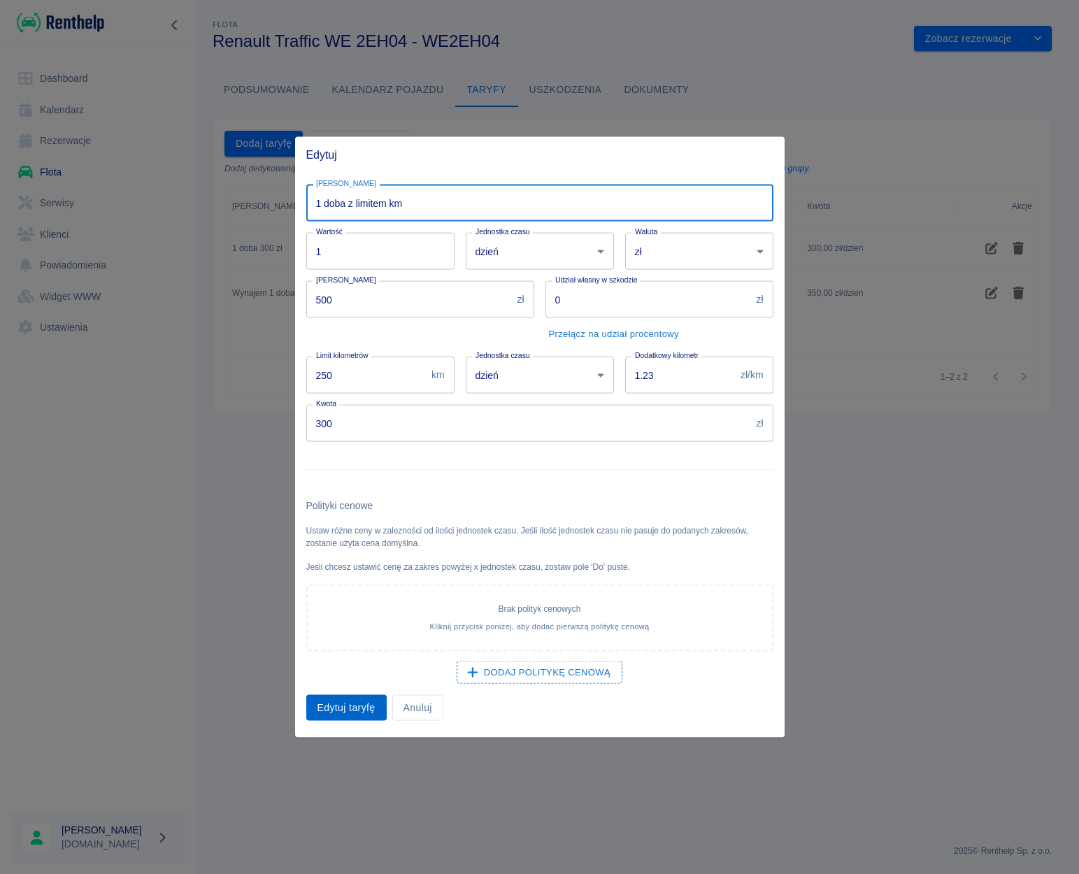
type input "1 doba z limitem km"
click at [337, 716] on button "Edytuj taryfę" at bounding box center [346, 708] width 80 height 26
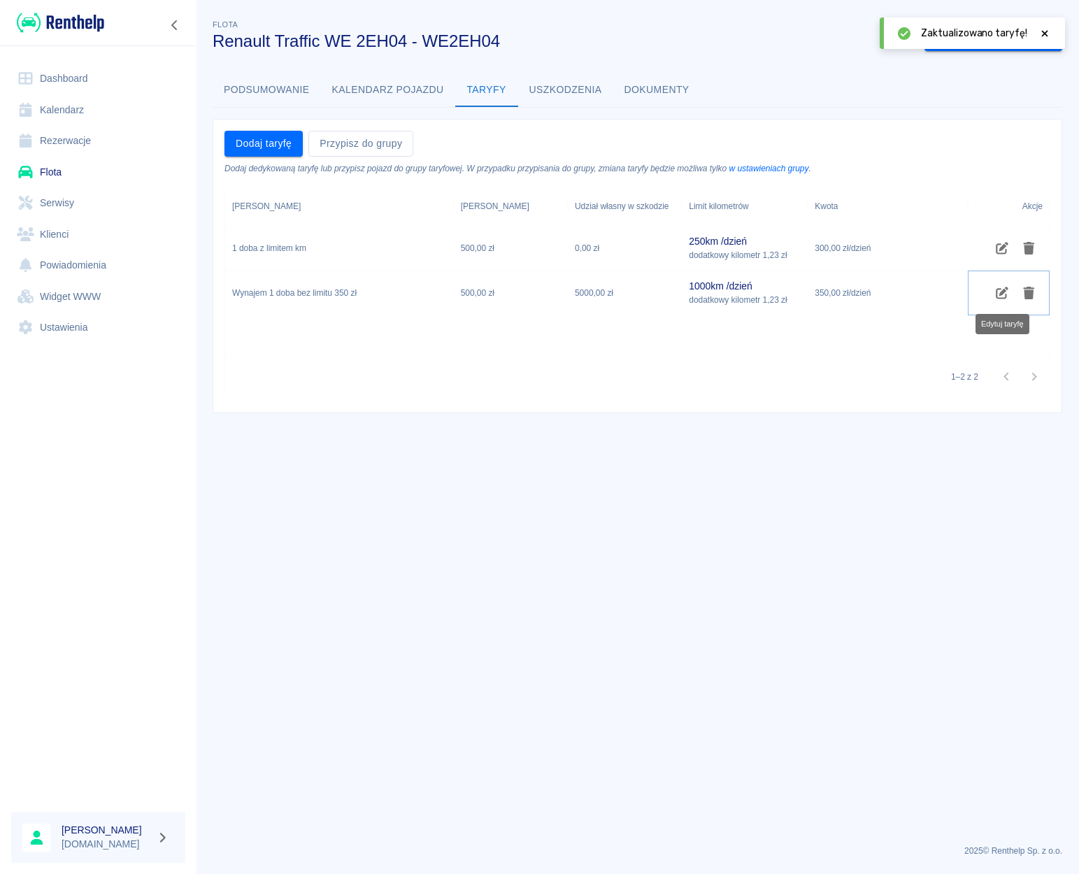
click at [1002, 295] on icon "Edytuj taryfę" at bounding box center [1002, 293] width 16 height 13
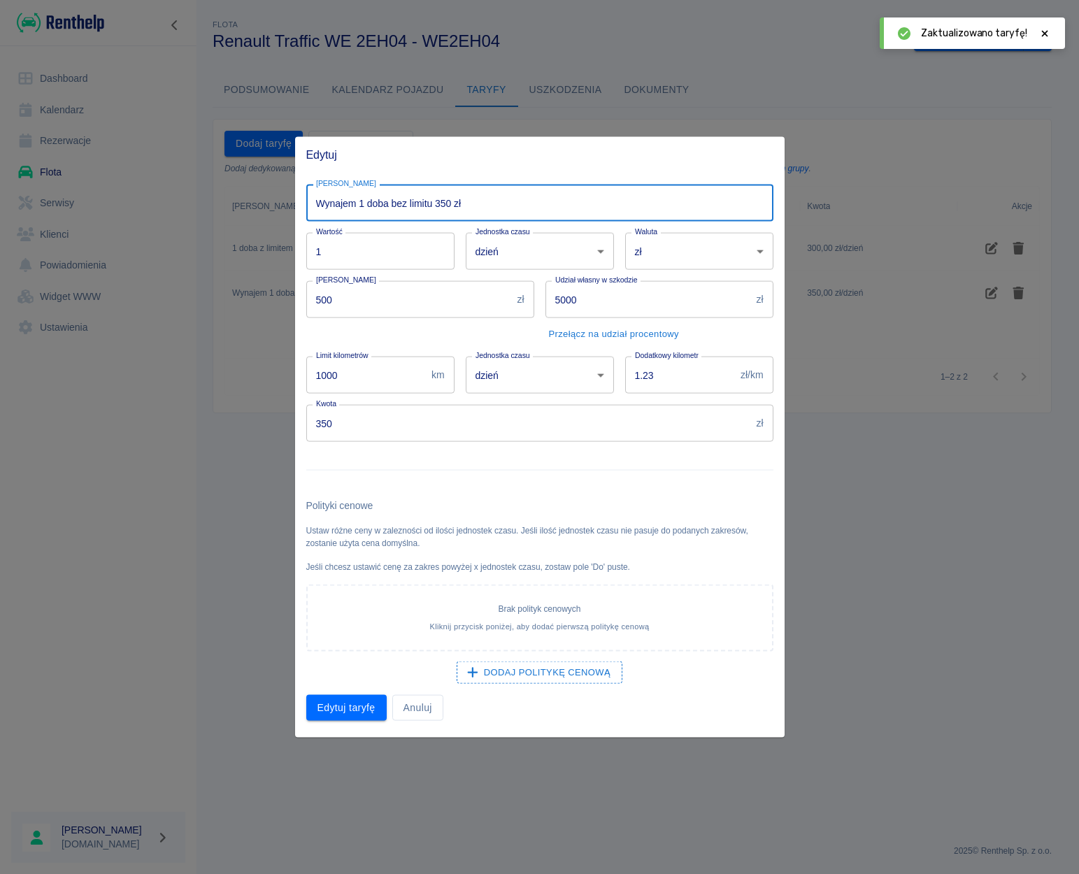
drag, startPoint x: 477, startPoint y: 209, endPoint x: 442, endPoint y: 203, distance: 36.1
click at [442, 203] on input "Wynajem 1 doba bez limitu 350 zł" at bounding box center [539, 203] width 467 height 37
type input "Wynajem 1 doba bez limitu km"
click at [336, 700] on button "Edytuj taryfę" at bounding box center [346, 708] width 80 height 26
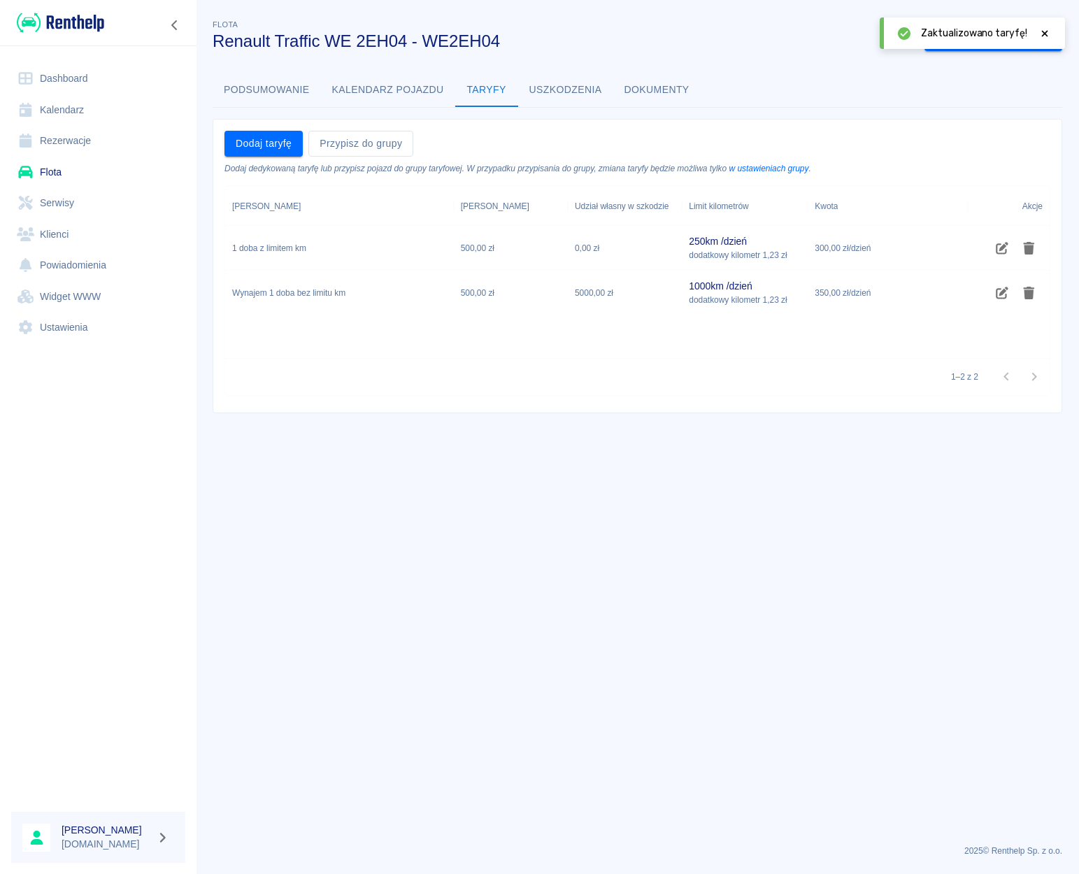
click at [53, 83] on link "Dashboard" at bounding box center [98, 78] width 174 height 31
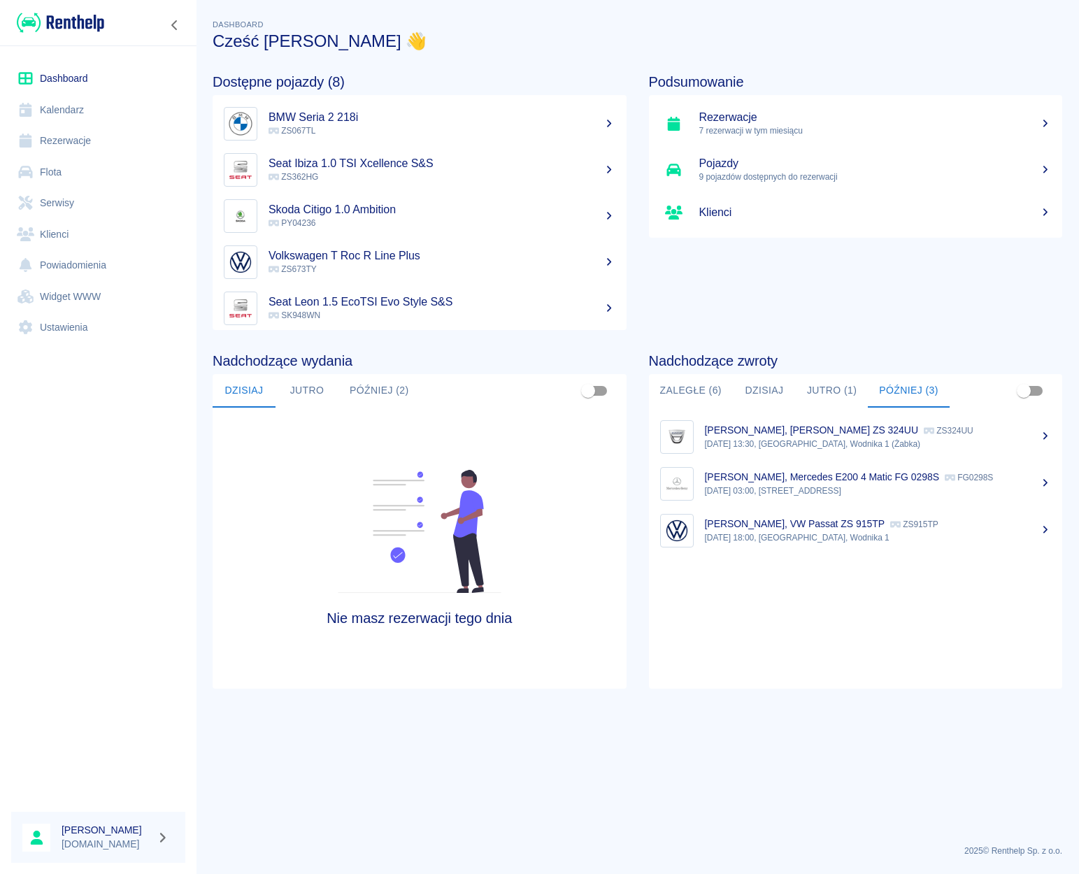
click at [65, 147] on link "Rezerwacje" at bounding box center [98, 140] width 174 height 31
